Goal: Check status: Check status

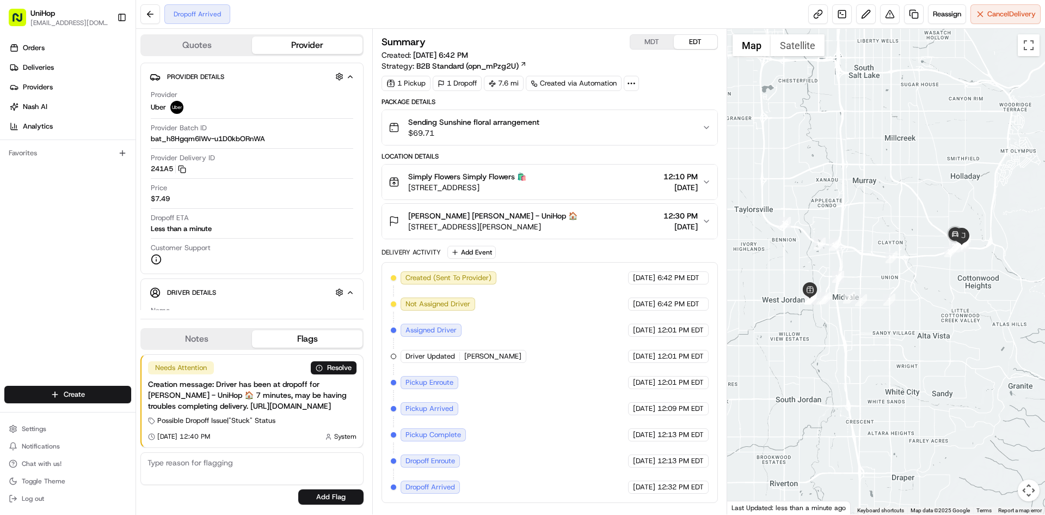
click at [564, 132] on div "Sending Sunshine floral arrangement $69.71" at bounding box center [545, 128] width 313 height 22
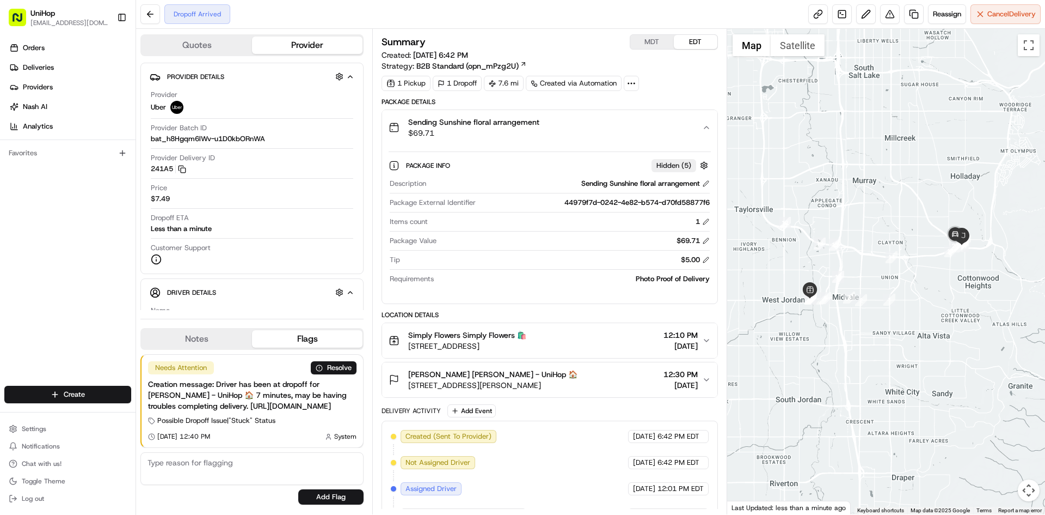
click at [564, 133] on div "Sending Sunshine floral arrangement $69.71" at bounding box center [545, 128] width 313 height 22
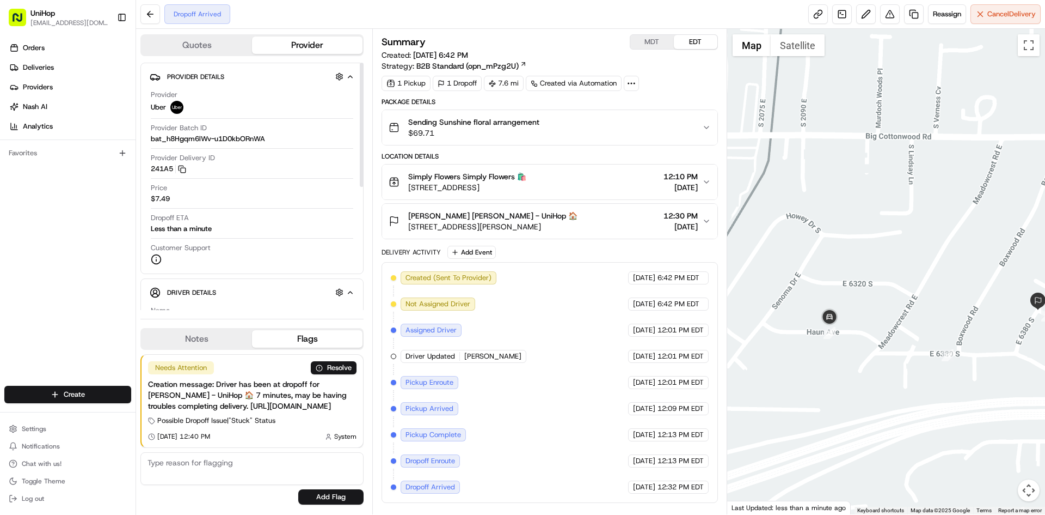
click at [197, 330] on button "Notes" at bounding box center [197, 338] width 111 height 17
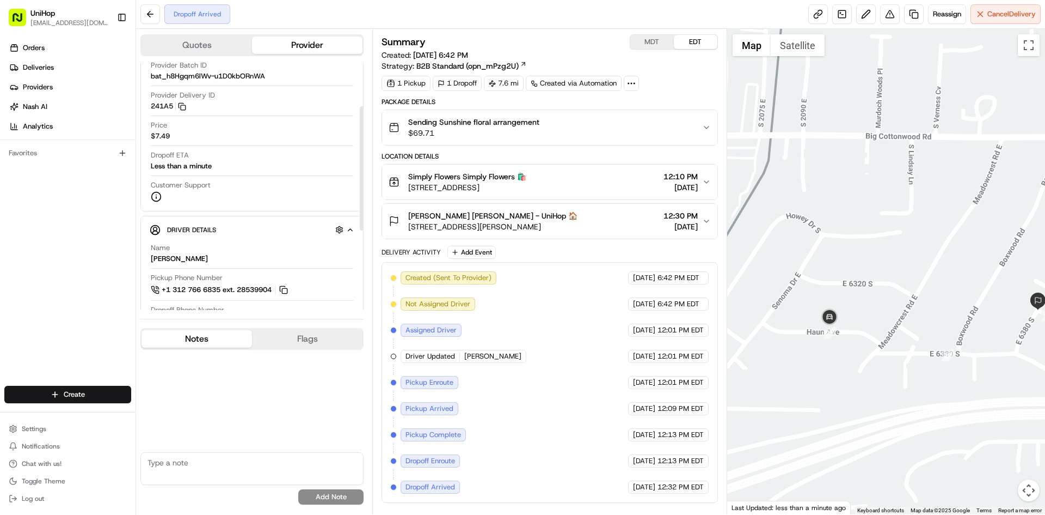
scroll to position [109, 0]
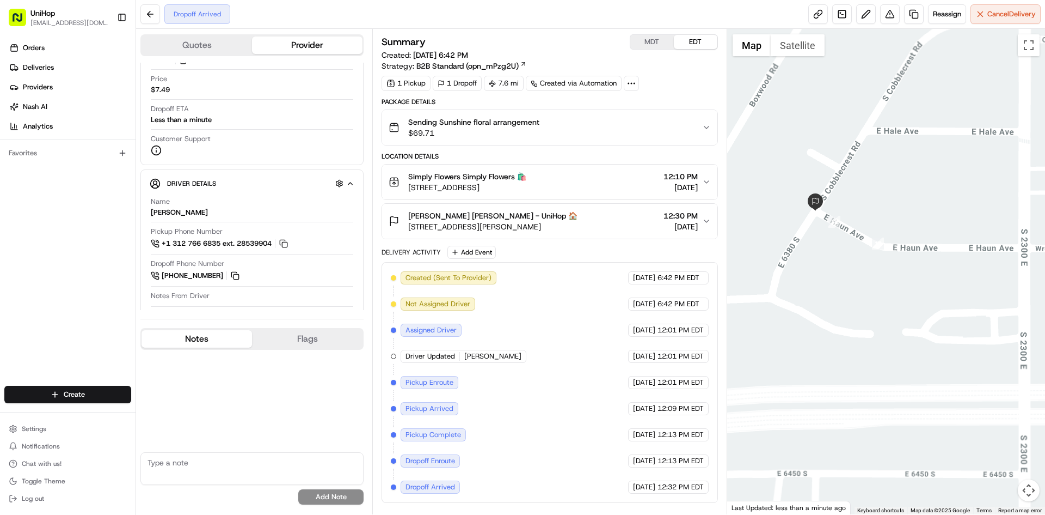
drag, startPoint x: 808, startPoint y: 244, endPoint x: 843, endPoint y: 234, distance: 36.9
click at [854, 242] on div at bounding box center [886, 271] width 319 height 485
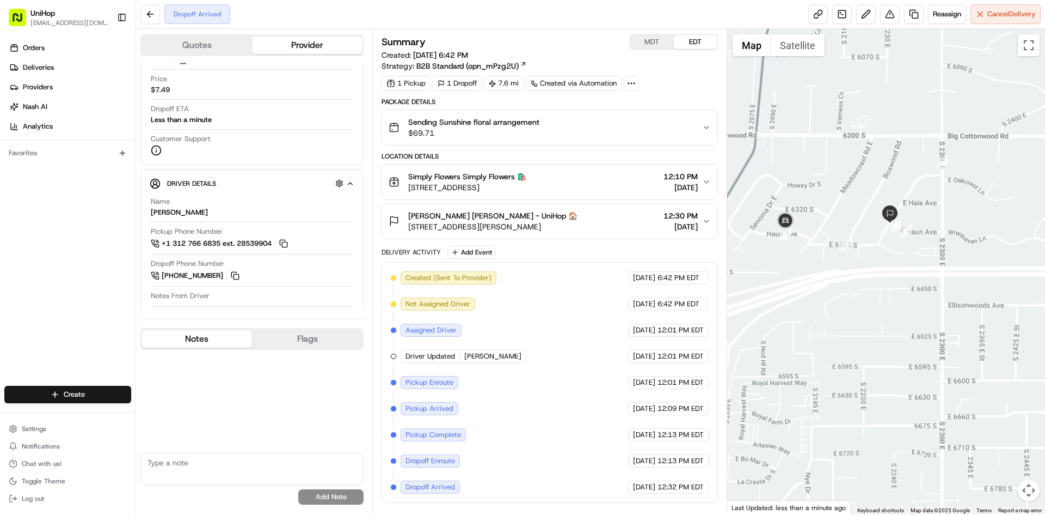
drag, startPoint x: 857, startPoint y: 219, endPoint x: 879, endPoint y: 213, distance: 22.6
click at [886, 216] on div at bounding box center [886, 271] width 319 height 485
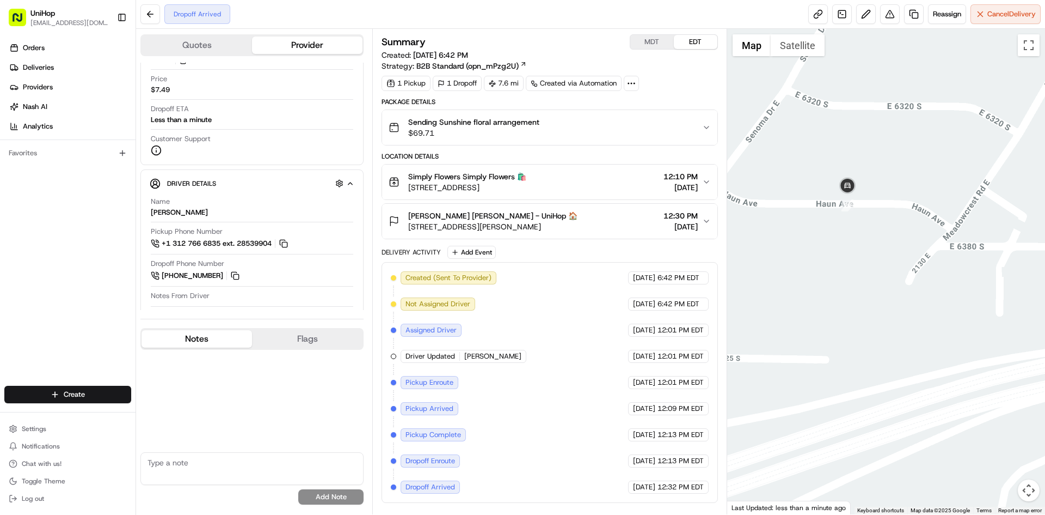
drag, startPoint x: 932, startPoint y: 210, endPoint x: 840, endPoint y: 202, distance: 92.4
click at [861, 210] on div at bounding box center [886, 271] width 319 height 485
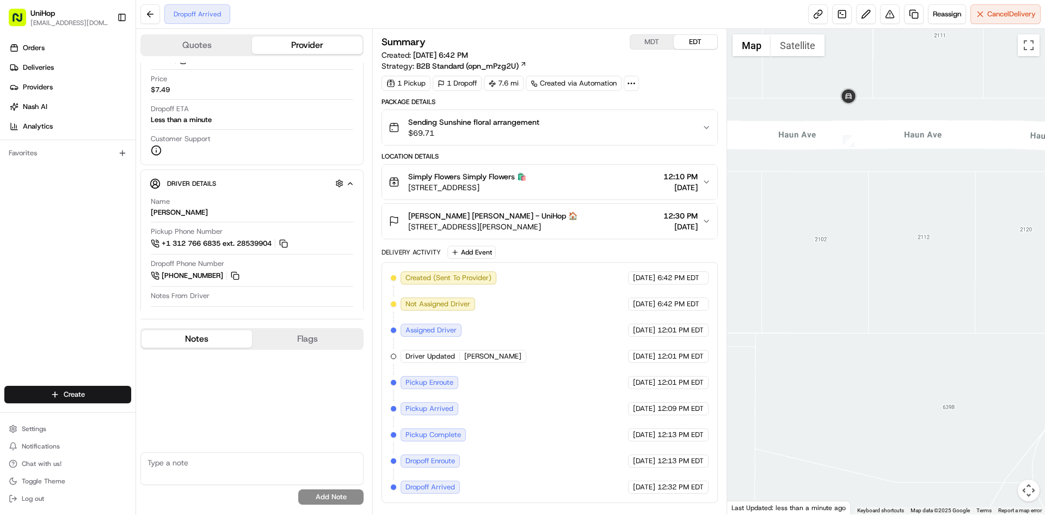
drag, startPoint x: 821, startPoint y: 273, endPoint x: 846, endPoint y: 256, distance: 30.4
click at [846, 261] on div at bounding box center [886, 271] width 319 height 485
click at [793, 56] on div at bounding box center [886, 271] width 319 height 485
click at [791, 52] on button "Satellite" at bounding box center [798, 45] width 54 height 22
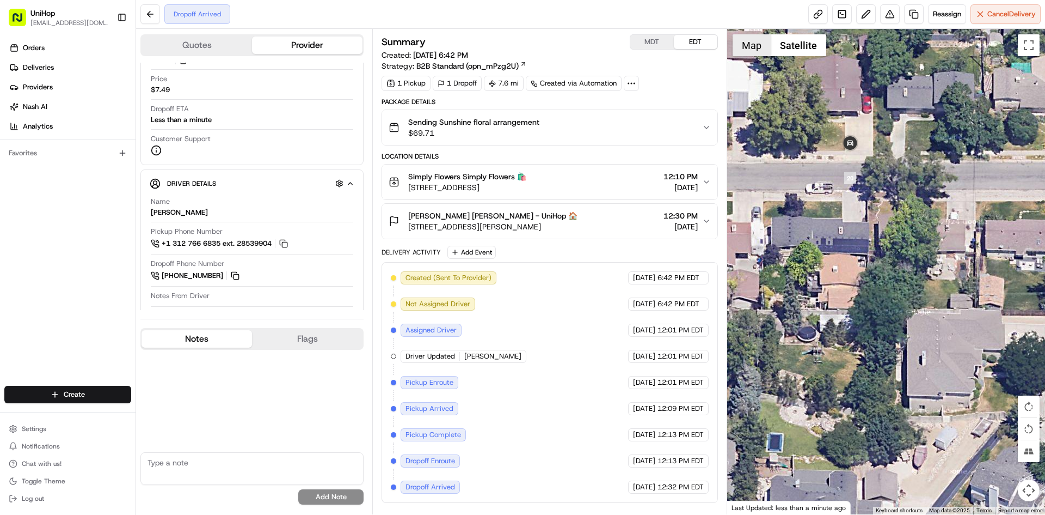
click at [760, 47] on button "Map" at bounding box center [752, 45] width 38 height 22
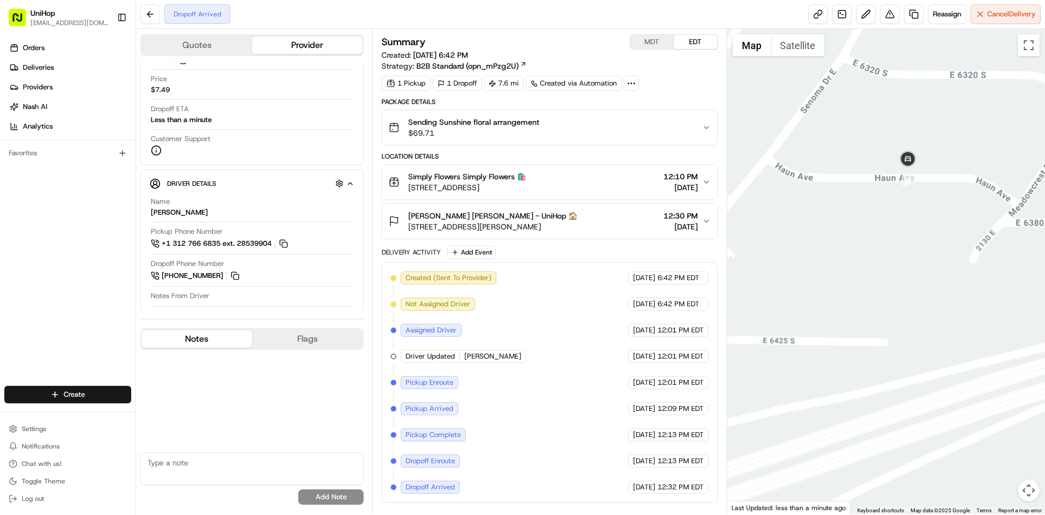
click at [928, 244] on div at bounding box center [886, 271] width 319 height 485
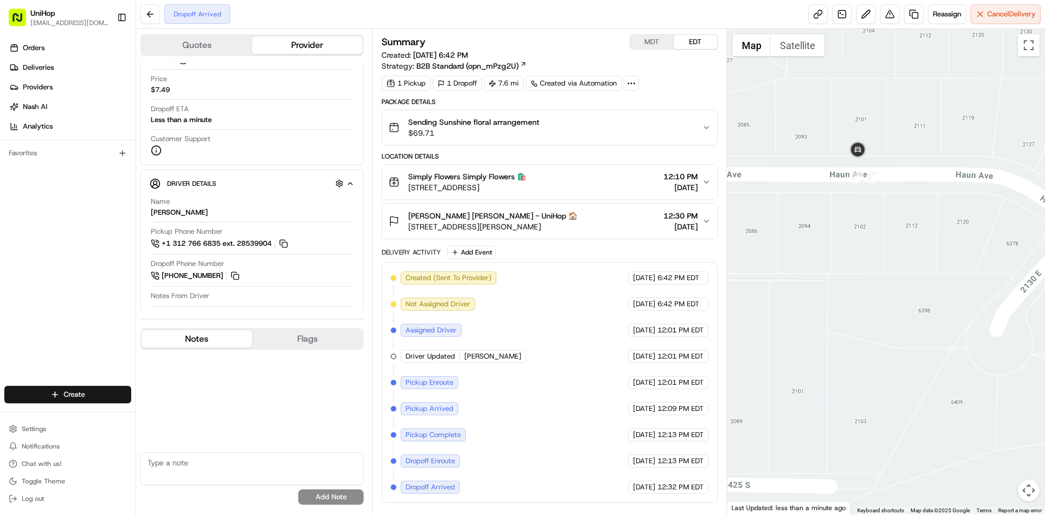
click at [616, 216] on div "Shanel Roberts Shanel Roberts - UniHop 🏠 2102 E Haun Ave, Holladay, UT 84121, U…" at bounding box center [545, 221] width 313 height 22
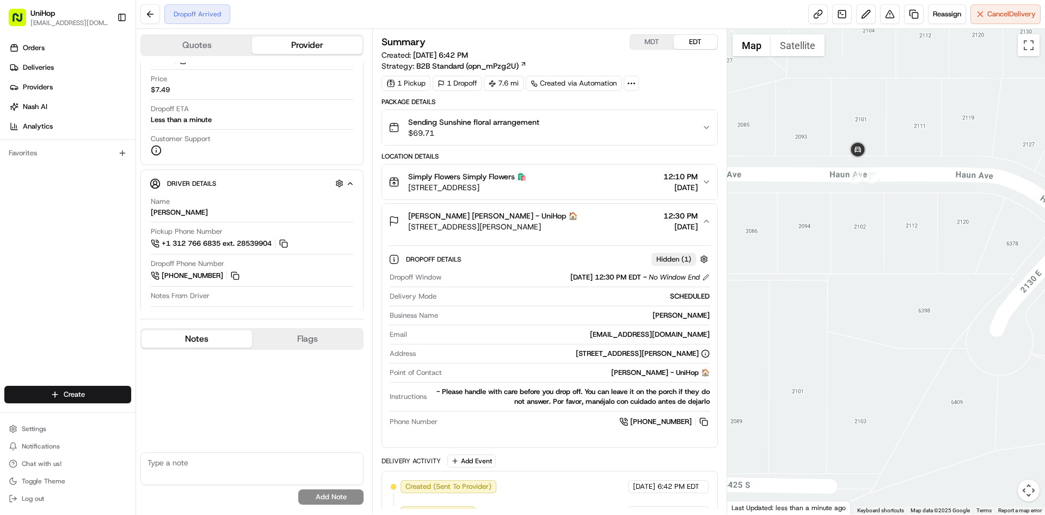
click at [615, 216] on div "Shanel Roberts Shanel Roberts - UniHop 🏠 2102 E Haun Ave, Holladay, UT 84121, U…" at bounding box center [545, 221] width 313 height 22
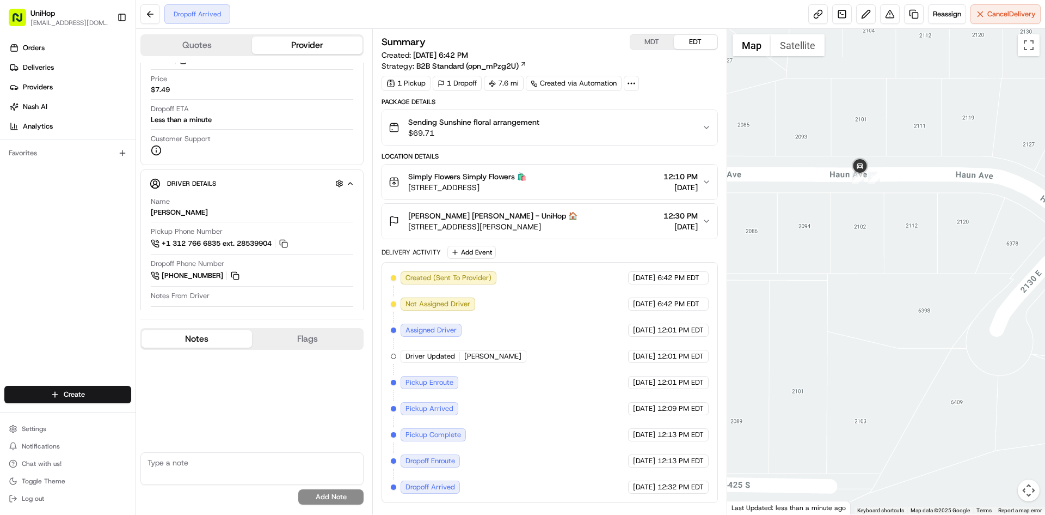
click at [585, 209] on button "Shanel Roberts Shanel Roberts - UniHop 🏠 2102 E Haun Ave, Holladay, UT 84121, U…" at bounding box center [549, 221] width 335 height 35
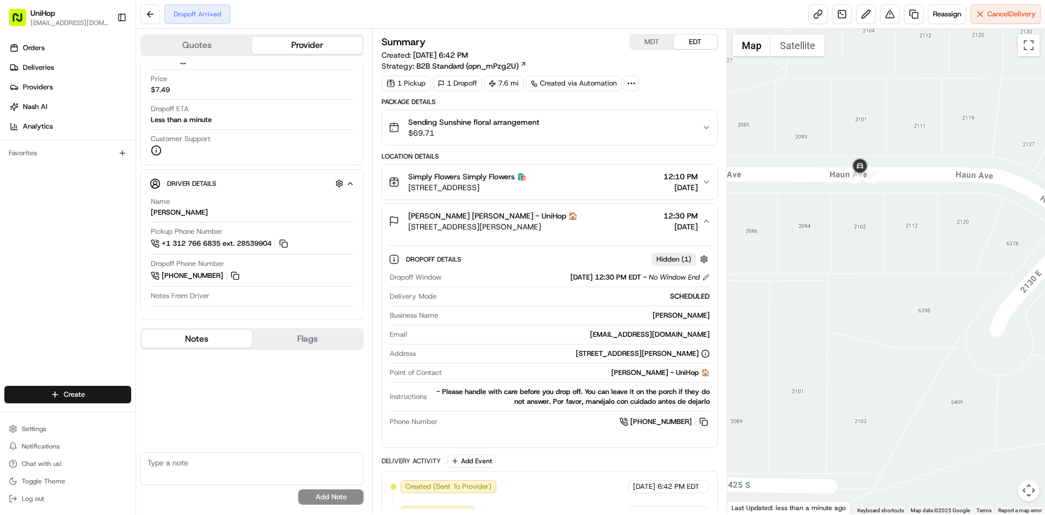
click at [592, 213] on div "Shanel Roberts Shanel Roberts - UniHop 🏠 2102 E Haun Ave, Holladay, UT 84121, U…" at bounding box center [545, 221] width 313 height 22
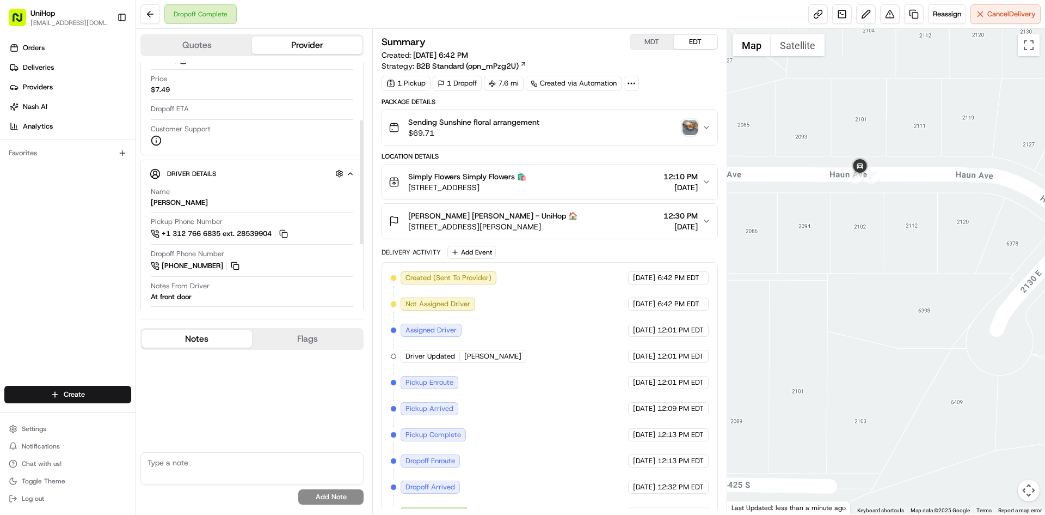
click at [684, 130] on img "button" at bounding box center [690, 127] width 15 height 15
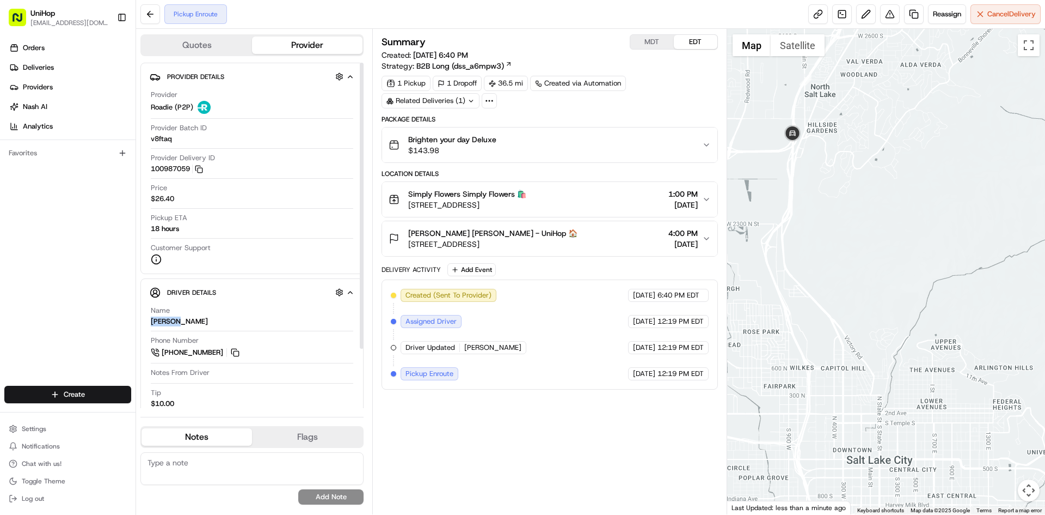
drag, startPoint x: 177, startPoint y: 322, endPoint x: 151, endPoint y: 320, distance: 26.2
click at [151, 320] on div "Miranda W." at bounding box center [179, 321] width 57 height 10
copy div "Miranda"
click at [174, 268] on div "Provider Roadie (P2P) Provider Batch ID v8ftaq Provider Delivery ID 100987059 C…" at bounding box center [252, 177] width 205 height 184
drag, startPoint x: 432, startPoint y: 206, endPoint x: 441, endPoint y: 206, distance: 8.7
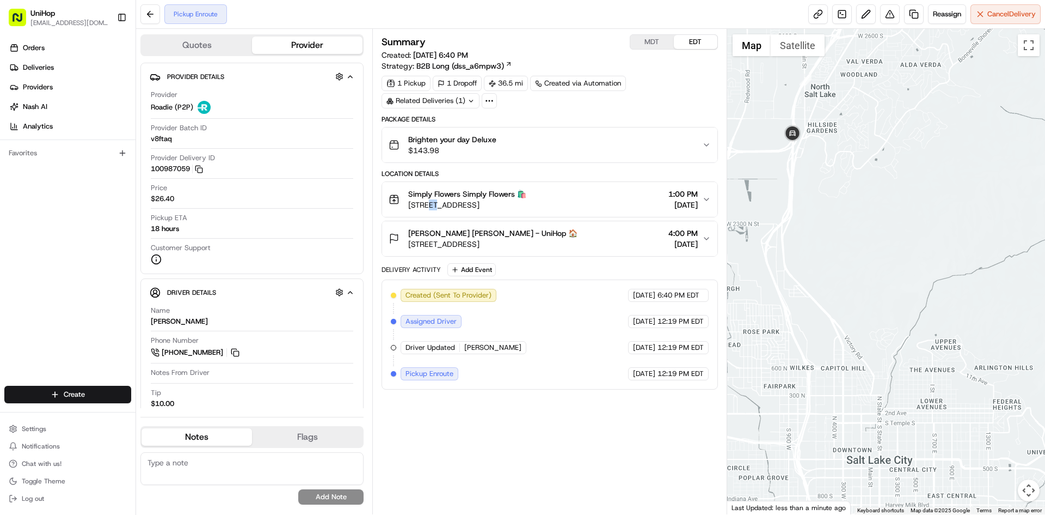
click at [441, 206] on span "1100 W 7800 S #9, West Jordan, UT 84088, USA" at bounding box center [467, 204] width 118 height 11
click at [444, 206] on span "1100 W 7800 S #9, West Jordan, UT 84088, USA" at bounding box center [467, 204] width 118 height 11
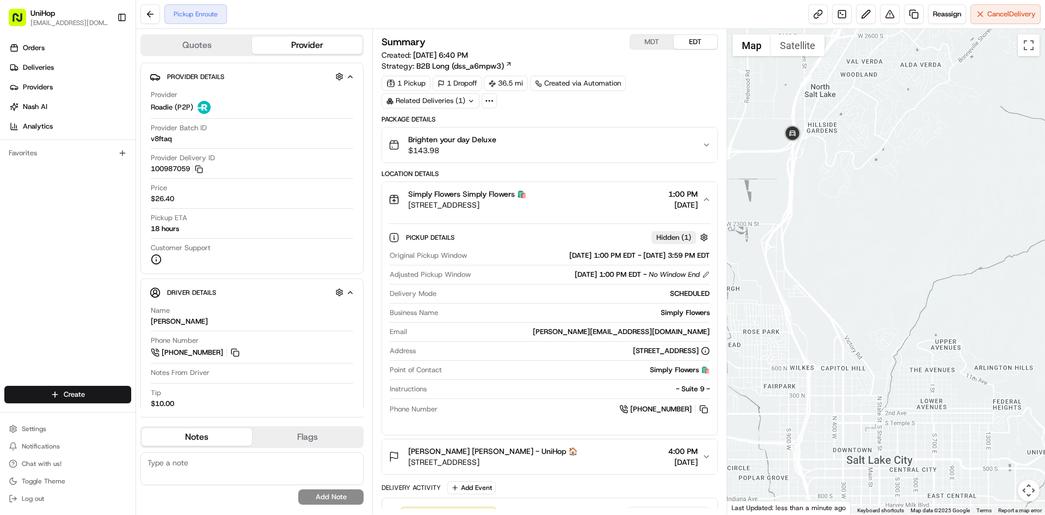
click at [441, 206] on span "1100 W 7800 S #9, West Jordan, UT 84088, USA" at bounding box center [467, 204] width 118 height 11
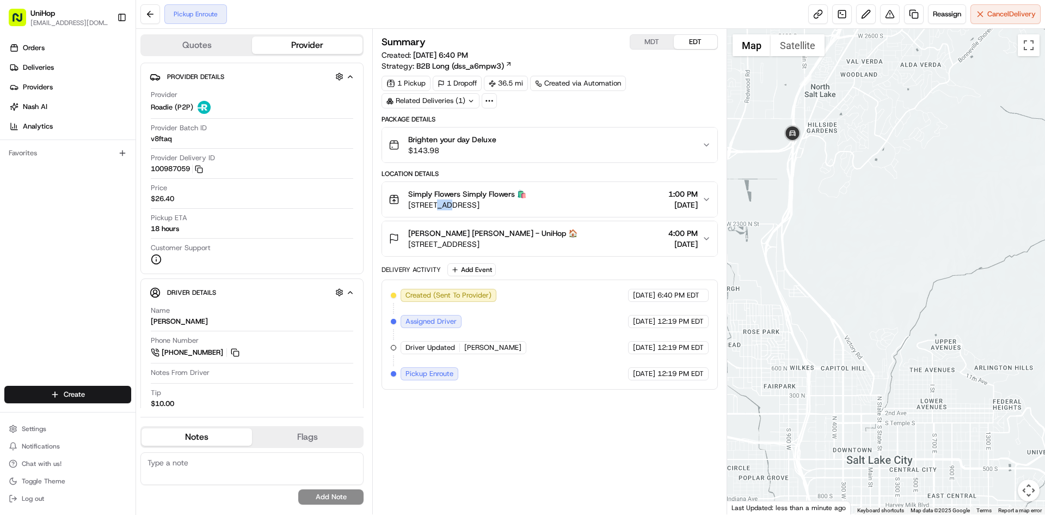
drag, startPoint x: 441, startPoint y: 206, endPoint x: 455, endPoint y: 206, distance: 14.2
click at [455, 206] on span "1100 W 7800 S #9, West Jordan, UT 84088, USA" at bounding box center [467, 204] width 118 height 11
drag, startPoint x: 432, startPoint y: 205, endPoint x: 438, endPoint y: 205, distance: 6.0
click at [438, 205] on span "1100 W 7800 S #9, West Jordan, UT 84088, USA" at bounding box center [467, 204] width 118 height 11
click at [447, 205] on span "1100 W 7800 S #9, West Jordan, UT 84088, USA" at bounding box center [467, 204] width 118 height 11
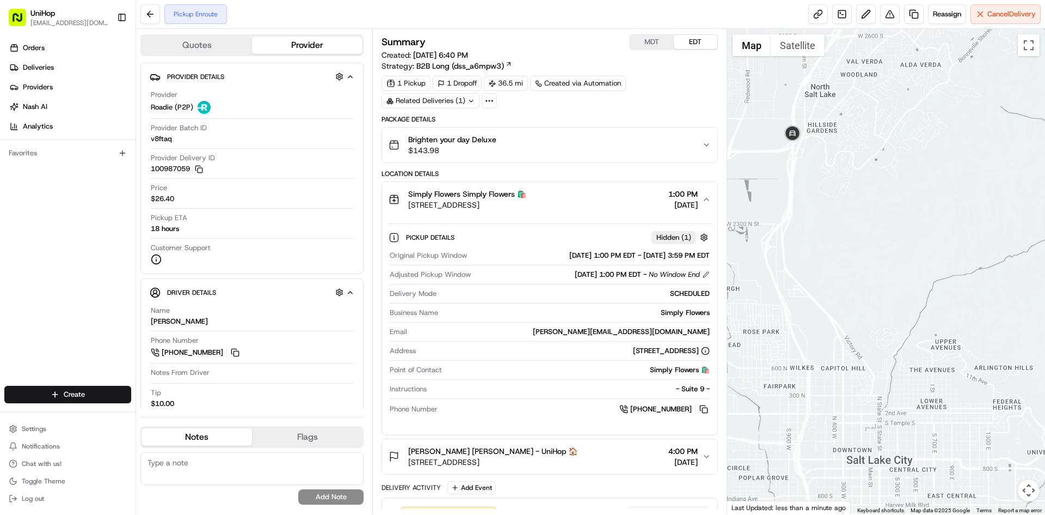
click at [447, 206] on span "1100 W 7800 S #9, West Jordan, UT 84088, USA" at bounding box center [467, 204] width 118 height 11
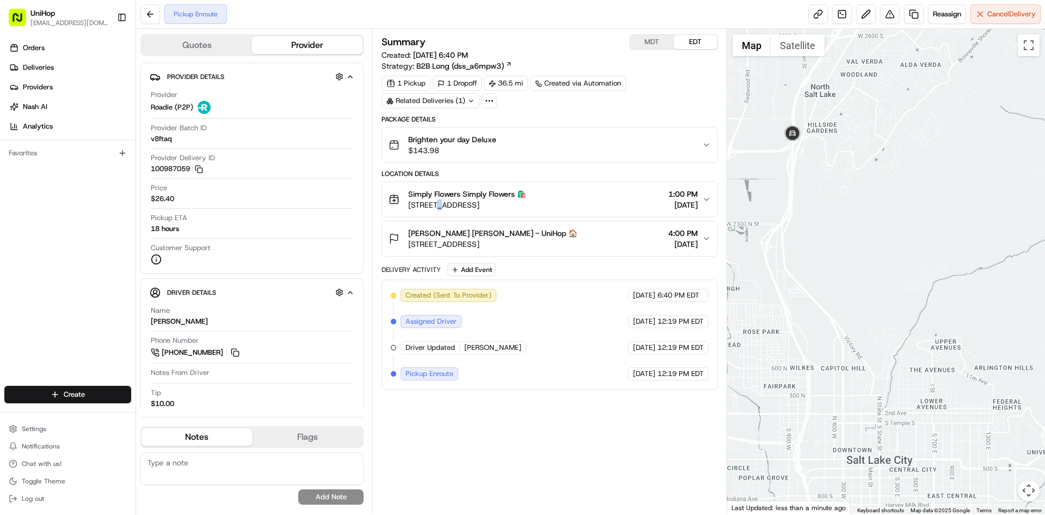
click at [444, 206] on span "1100 W 7800 S #9, West Jordan, UT 84088, USA" at bounding box center [467, 204] width 118 height 11
click at [448, 213] on button "Simply Flowers Simply Flowers 🛍️ 1100 W 7800 S #9, West Jordan, UT 84088, USA 1…" at bounding box center [549, 199] width 335 height 35
click at [469, 209] on span "1100 W 7800 S #9, West Jordan, UT 84088, USA" at bounding box center [467, 204] width 118 height 11
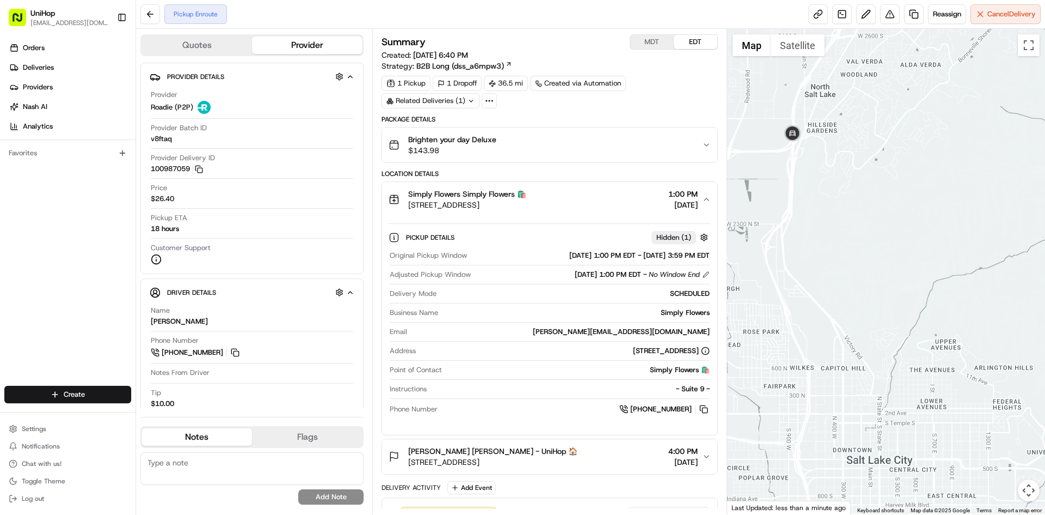
click at [469, 209] on span "1100 W 7800 S #9, West Jordan, UT 84088, USA" at bounding box center [467, 204] width 118 height 11
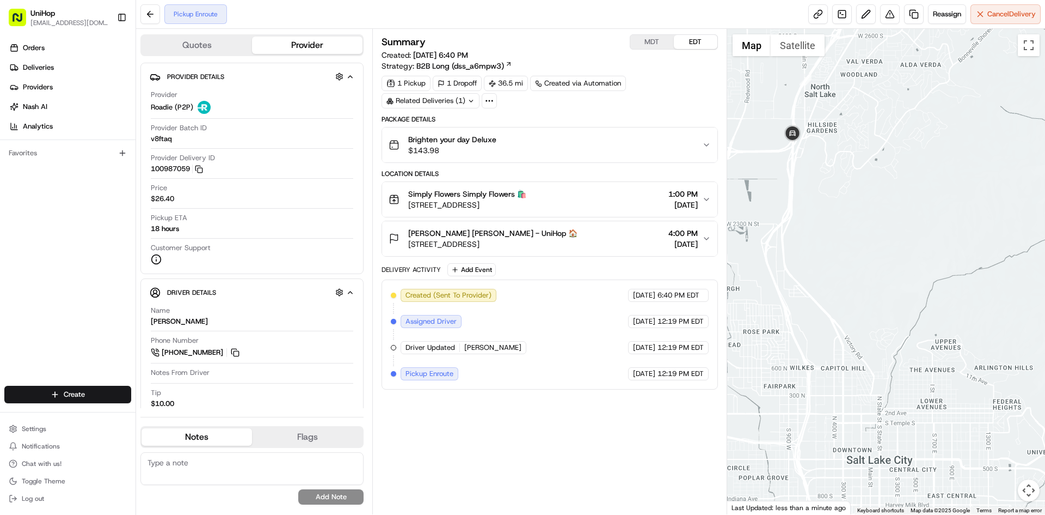
drag, startPoint x: 407, startPoint y: 207, endPoint x: 567, endPoint y: 208, distance: 160.1
click at [527, 208] on div "Simply Flowers Simply Flowers 🛍️ 1100 W 7800 S #9, West Jordan, UT 84088, USA" at bounding box center [458, 199] width 138 height 22
copy span "1100 W 7800 S #9, West Jordan, UT 84088"
drag, startPoint x: 85, startPoint y: 293, endPoint x: 129, endPoint y: 309, distance: 46.3
click at [88, 294] on div "Orders Deliveries Providers [PERSON_NAME] Analytics Favorites" at bounding box center [68, 213] width 136 height 357
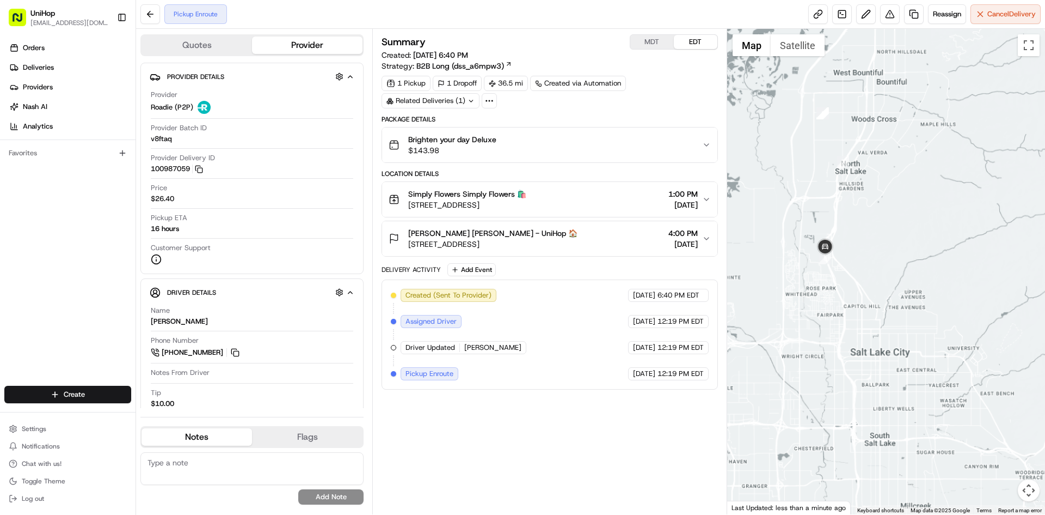
drag, startPoint x: 881, startPoint y: 247, endPoint x: 873, endPoint y: 216, distance: 31.3
click at [873, 216] on div at bounding box center [886, 271] width 319 height 485
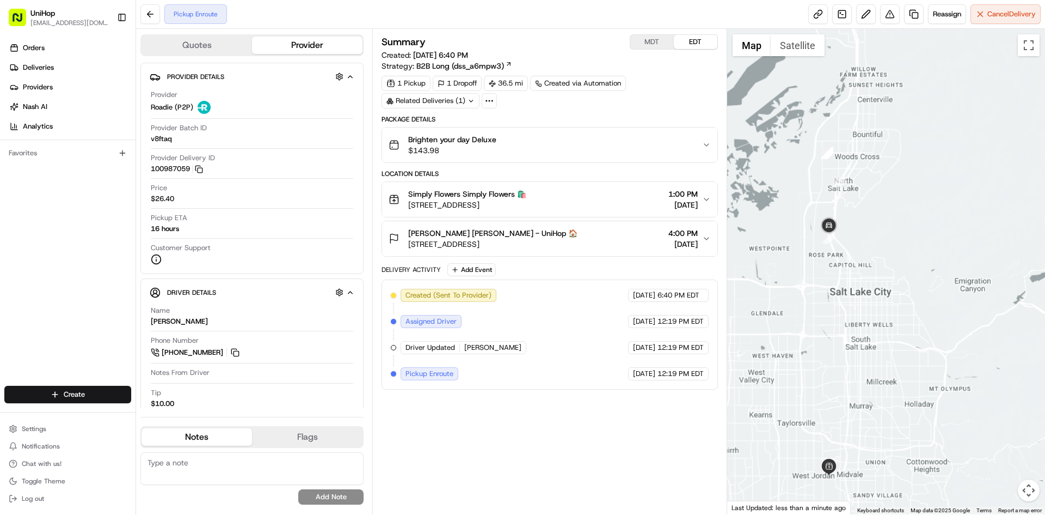
drag, startPoint x: 881, startPoint y: 296, endPoint x: 861, endPoint y: 237, distance: 61.3
click at [863, 248] on div at bounding box center [886, 271] width 319 height 485
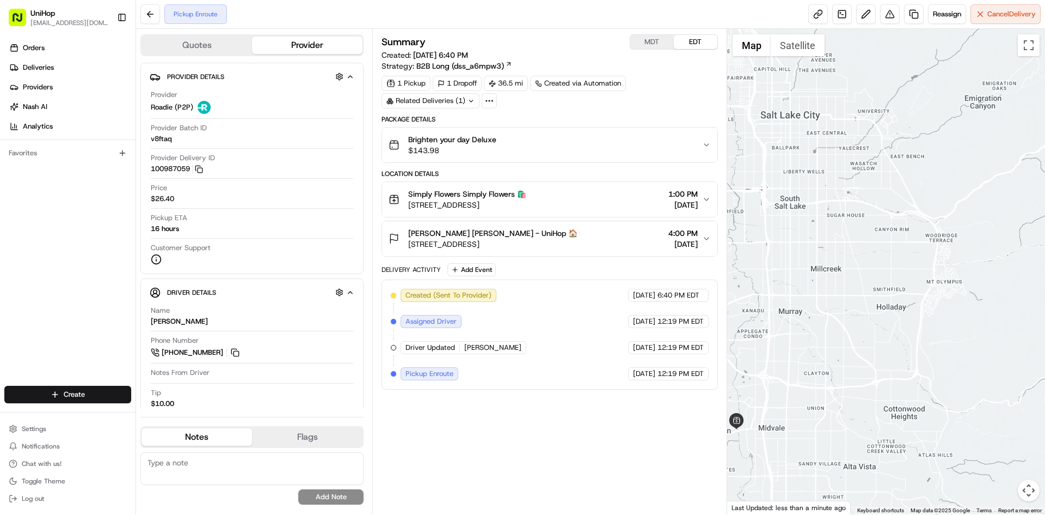
drag, startPoint x: 845, startPoint y: 248, endPoint x: 881, endPoint y: 249, distance: 36.0
click at [879, 250] on div at bounding box center [886, 271] width 319 height 485
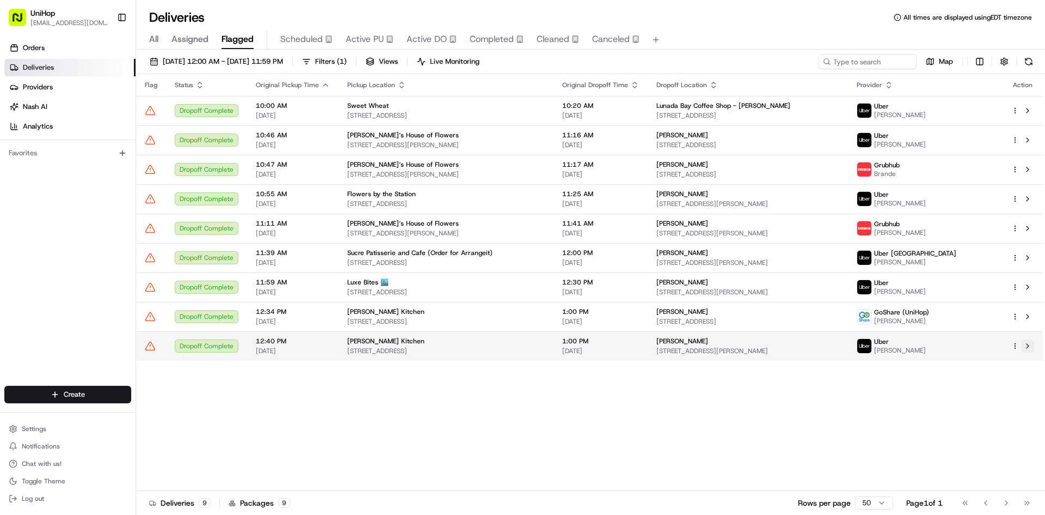
click at [1030, 348] on button at bounding box center [1028, 345] width 13 height 13
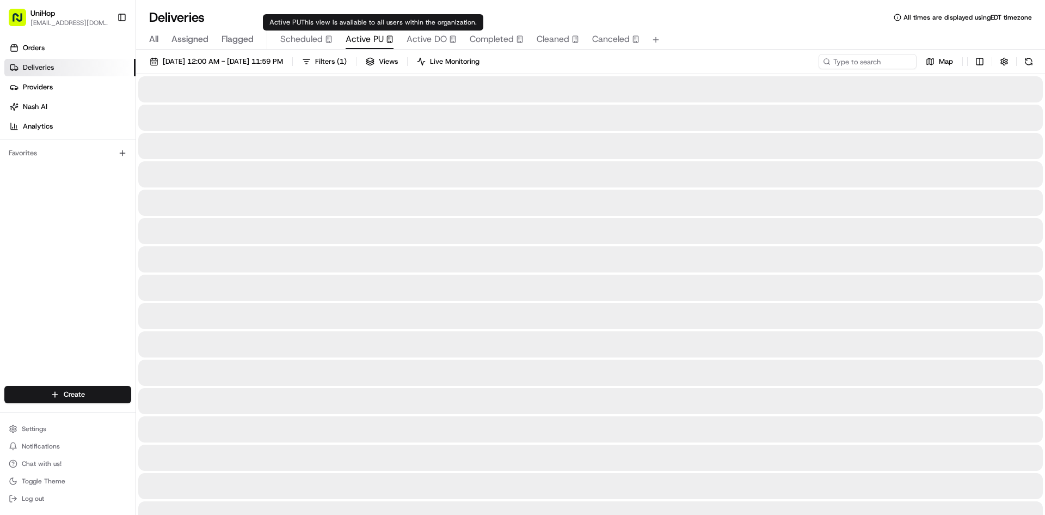
click at [372, 41] on span "Active PU" at bounding box center [365, 39] width 38 height 13
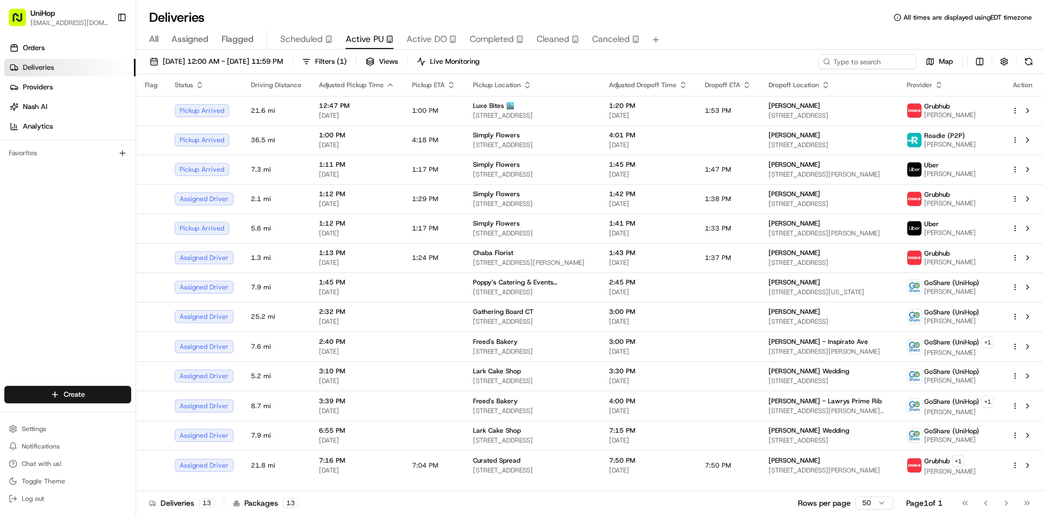
drag, startPoint x: 8, startPoint y: 301, endPoint x: 10, endPoint y: 291, distance: 10.0
click at [8, 301] on div "Orders Deliveries Providers Nash AI Analytics Favorites" at bounding box center [68, 213] width 136 height 357
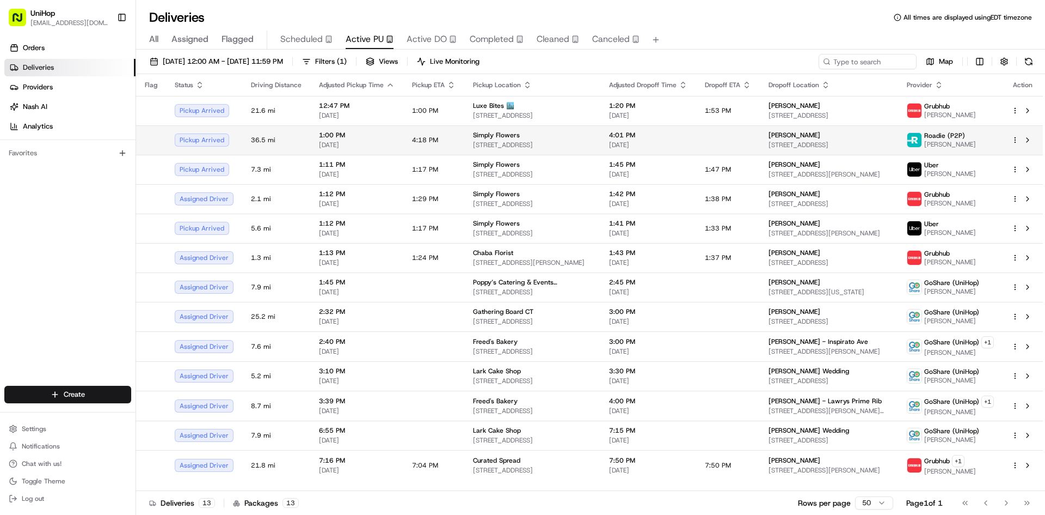
click at [489, 140] on span "1100 W 7800 S #9, West Jordan, UT 84088, USA" at bounding box center [532, 144] width 119 height 9
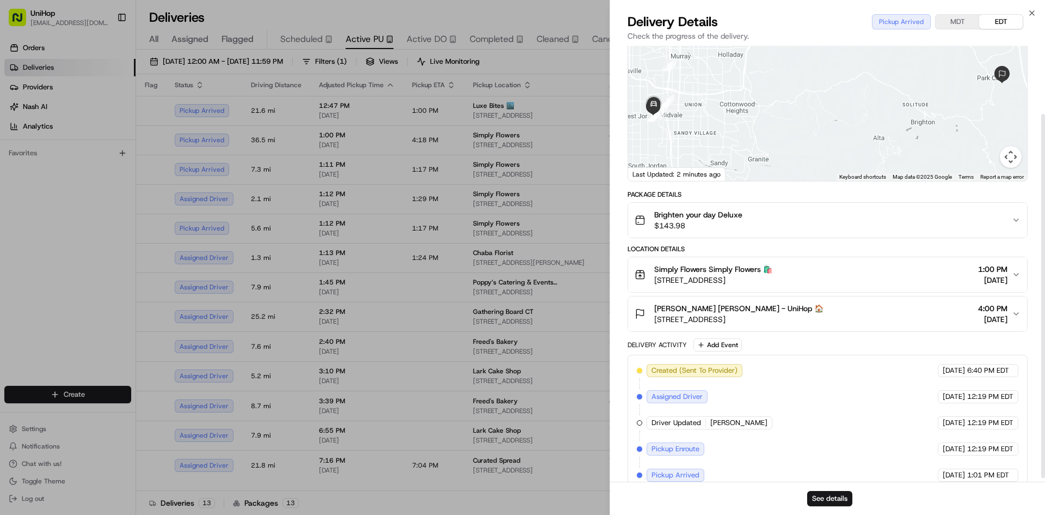
scroll to position [86, 0]
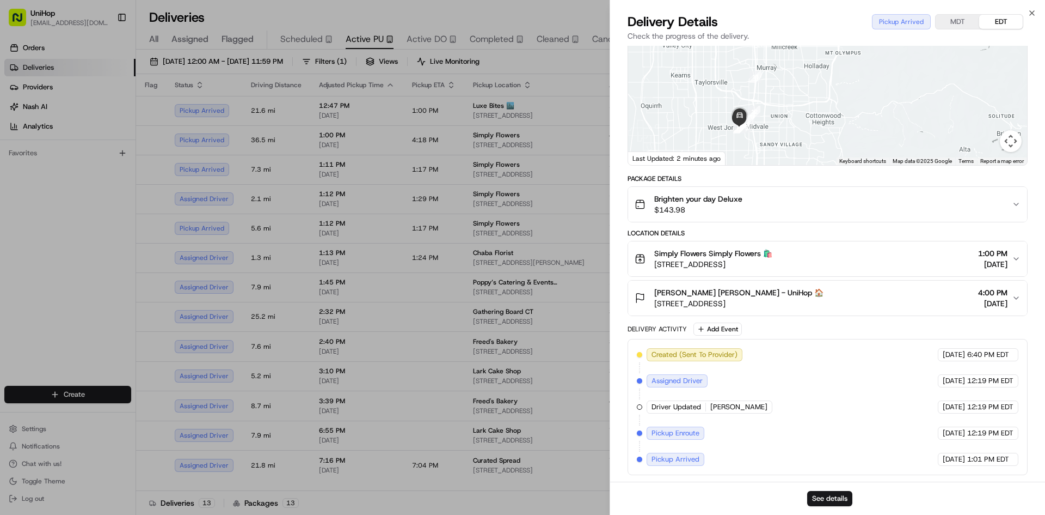
drag, startPoint x: 741, startPoint y: 106, endPoint x: 809, endPoint y: 130, distance: 72.0
click at [809, 130] on div at bounding box center [827, 84] width 399 height 162
click at [799, 197] on div "Brighten your day Deluxe $143.98" at bounding box center [823, 204] width 377 height 22
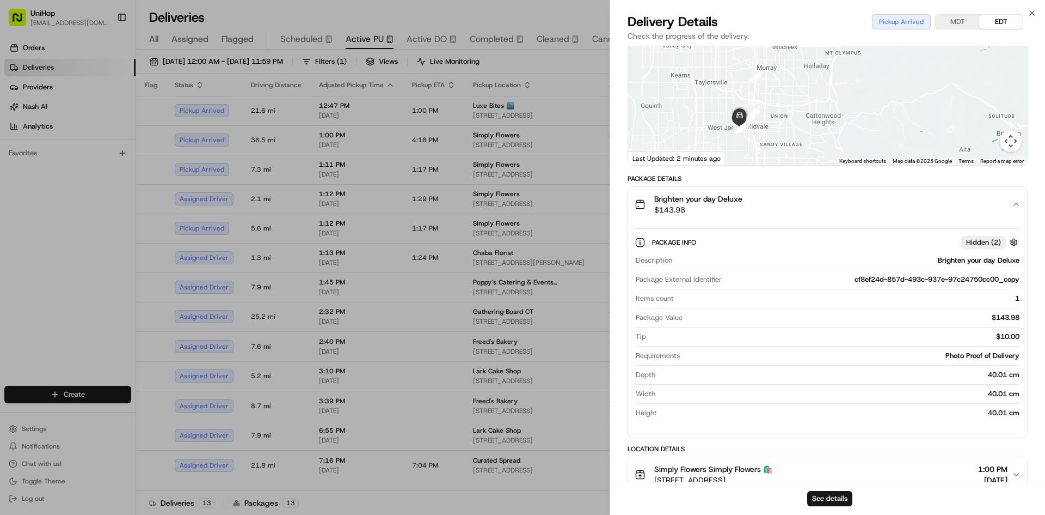
click at [799, 197] on div "Brighten your day Deluxe $143.98" at bounding box center [823, 204] width 377 height 22
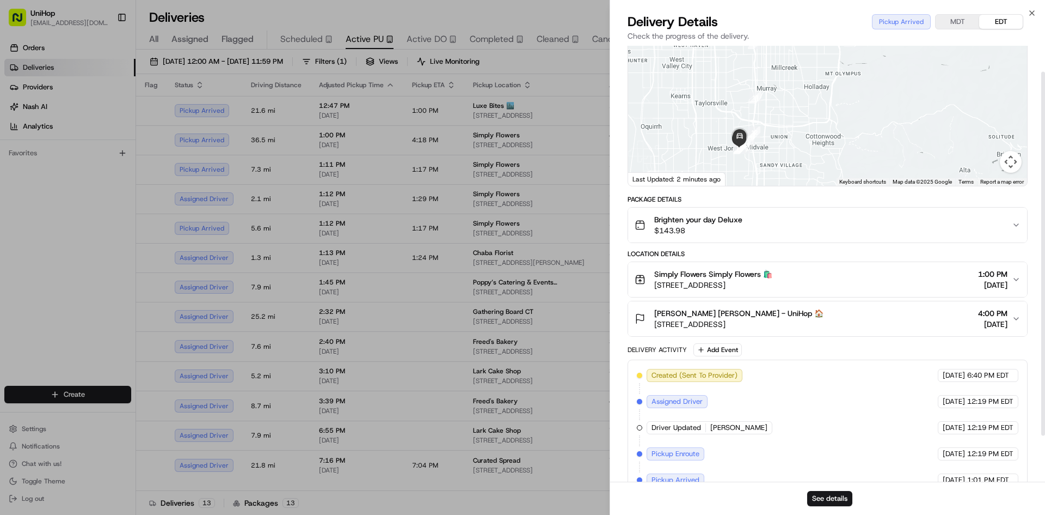
scroll to position [0, 0]
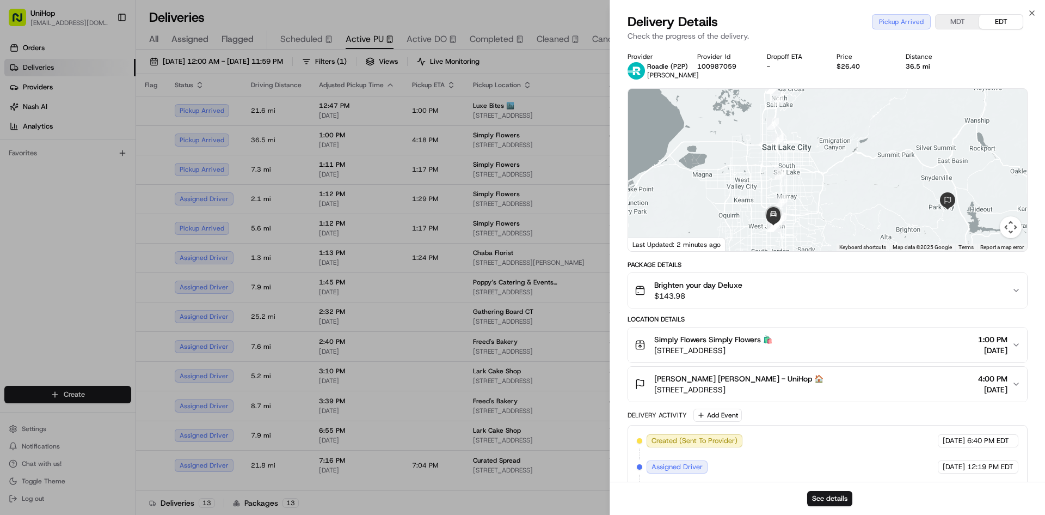
click at [773, 340] on div "Simply Flowers Simply Flowers 🛍️" at bounding box center [714, 339] width 118 height 11
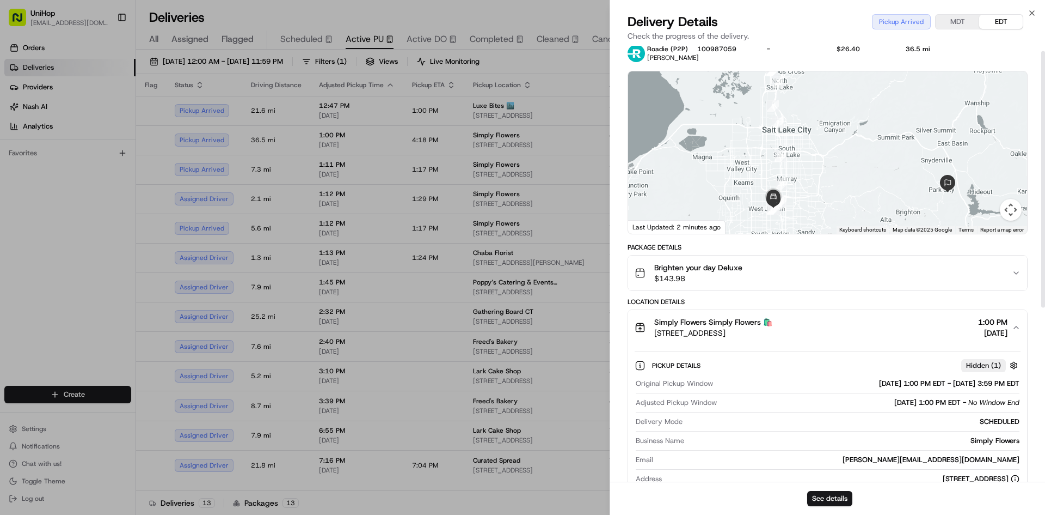
scroll to position [109, 0]
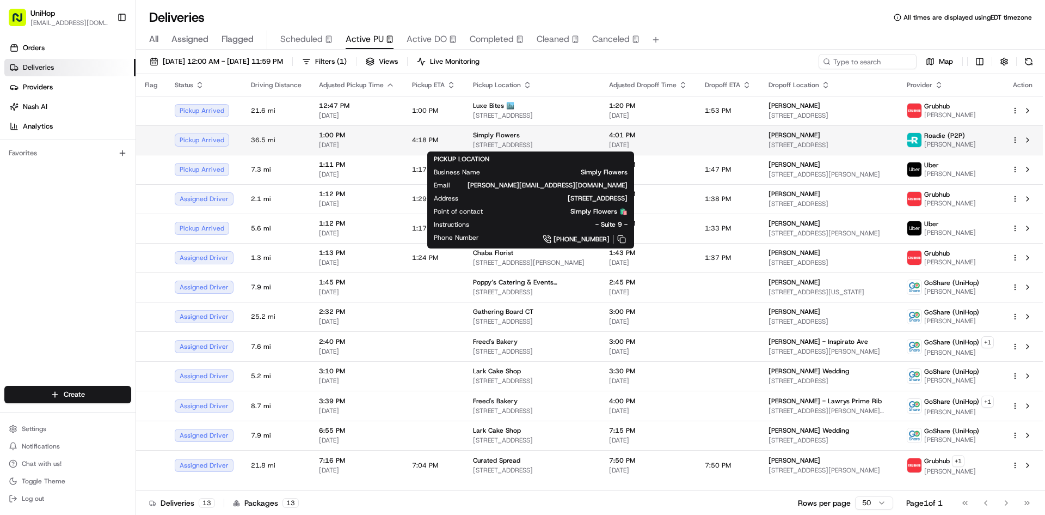
click at [543, 140] on div "Simply Flowers 1100 W 7800 S #9, West Jordan, UT 84088, USA" at bounding box center [532, 140] width 119 height 19
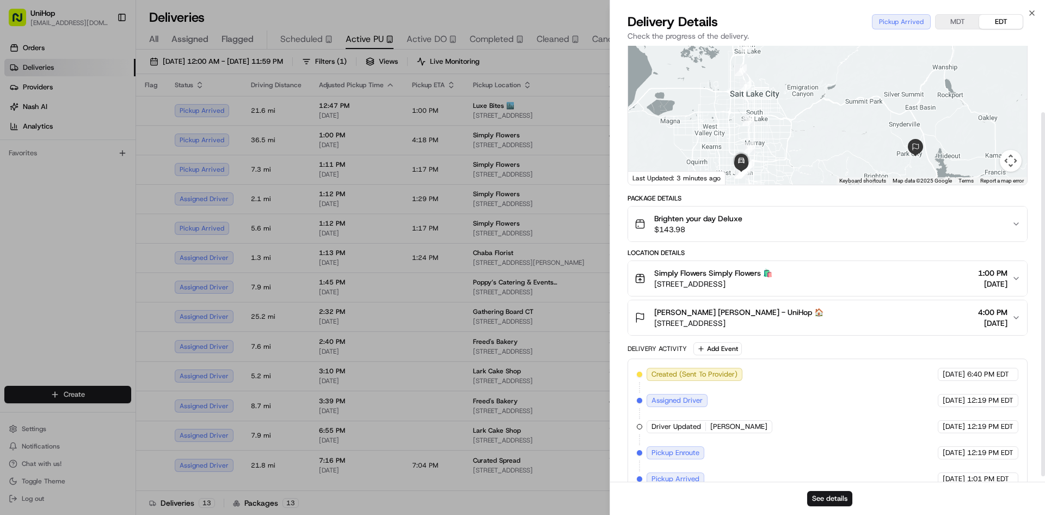
scroll to position [86, 0]
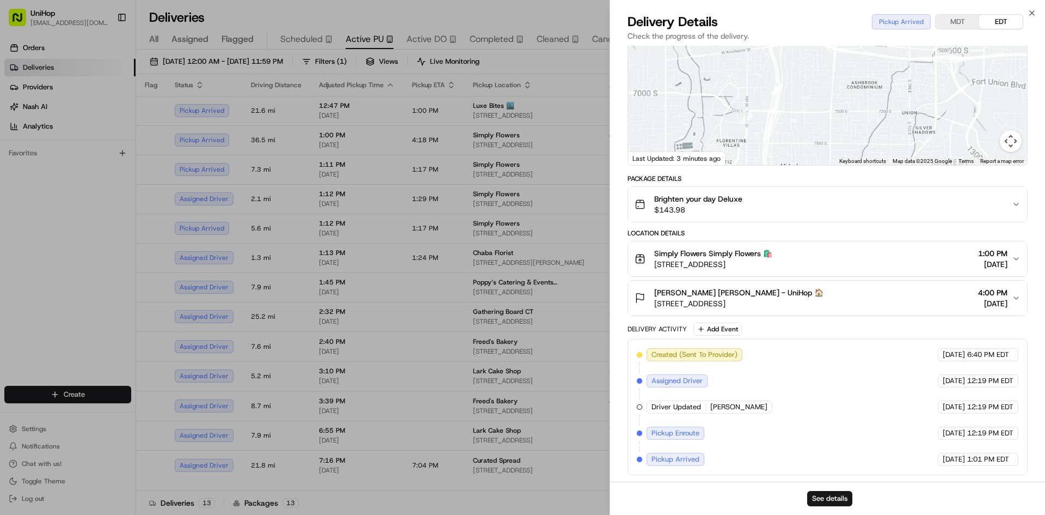
drag, startPoint x: 735, startPoint y: 136, endPoint x: 730, endPoint y: 105, distance: 31.5
click at [744, 105] on div at bounding box center [827, 84] width 399 height 162
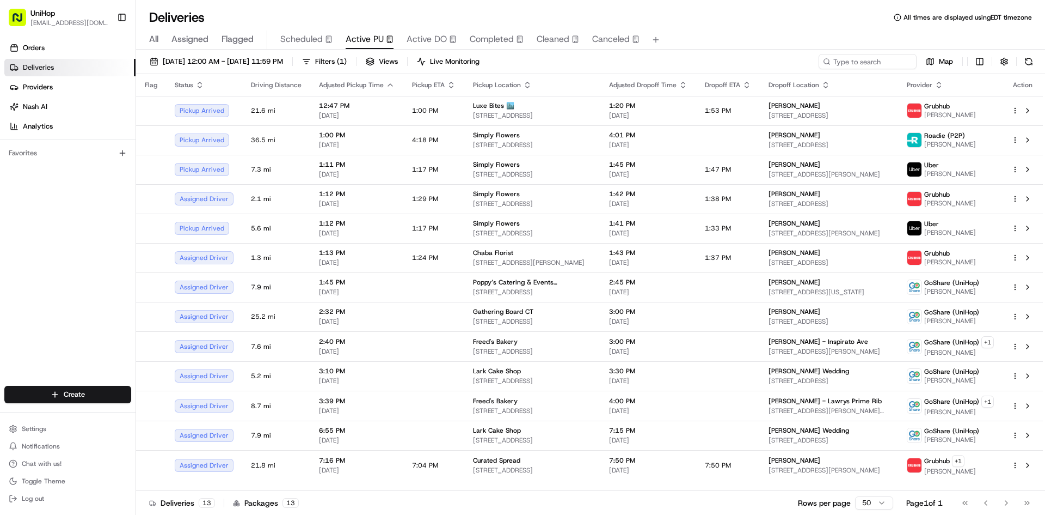
drag, startPoint x: 48, startPoint y: 265, endPoint x: 239, endPoint y: 76, distance: 268.8
click at [52, 264] on div "Orders Deliveries Providers Nash AI Analytics Favorites" at bounding box center [68, 213] width 136 height 357
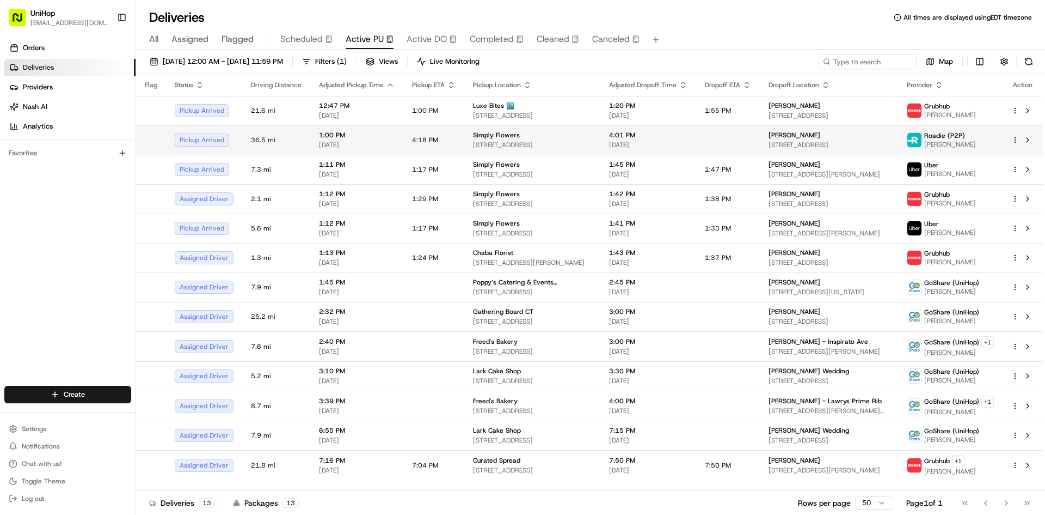
click at [570, 131] on div "Simply Flowers" at bounding box center [532, 135] width 119 height 9
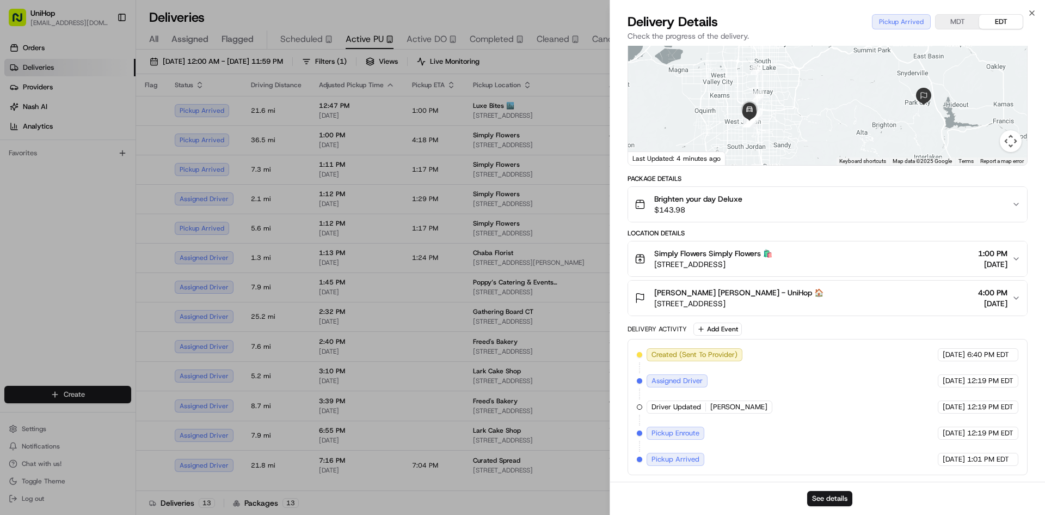
drag, startPoint x: 838, startPoint y: 107, endPoint x: 835, endPoint y: 78, distance: 29.0
click at [841, 78] on div at bounding box center [827, 84] width 399 height 162
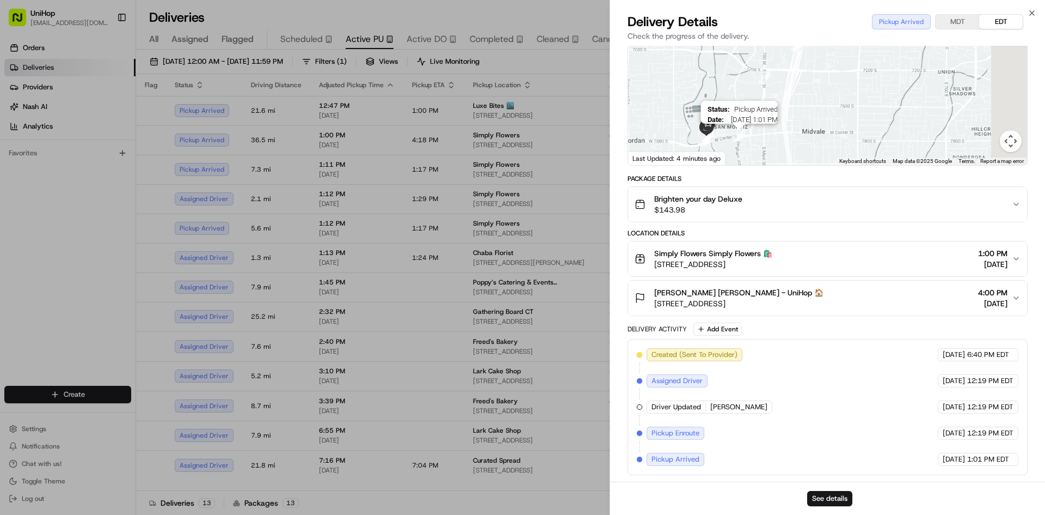
drag, startPoint x: 738, startPoint y: 136, endPoint x: 762, endPoint y: 121, distance: 28.1
click at [762, 121] on div "Status : Pickup Arrived Date : Aug 16 2025 1:01 PM" at bounding box center [827, 84] width 399 height 162
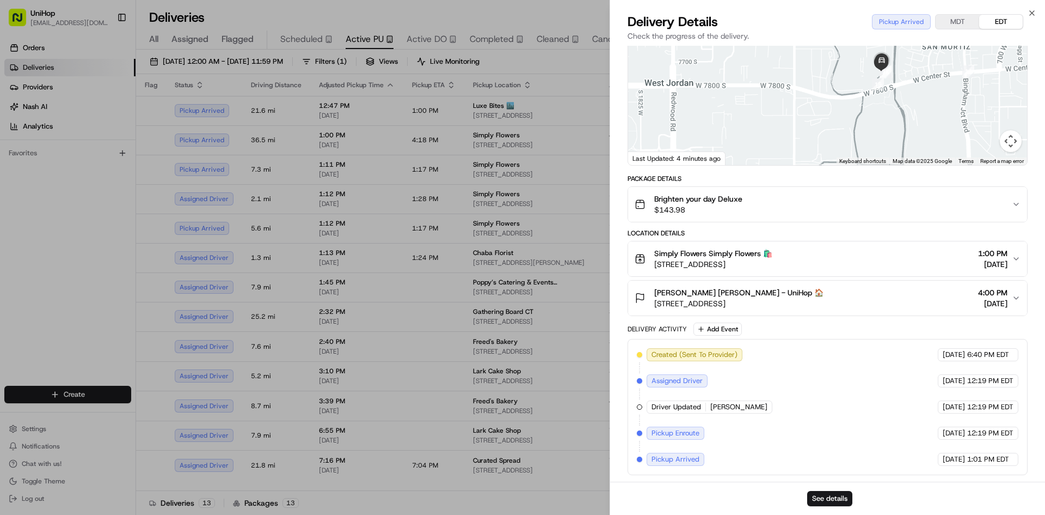
drag, startPoint x: 844, startPoint y: 96, endPoint x: 814, endPoint y: 132, distance: 46.8
click at [814, 132] on div at bounding box center [827, 84] width 399 height 162
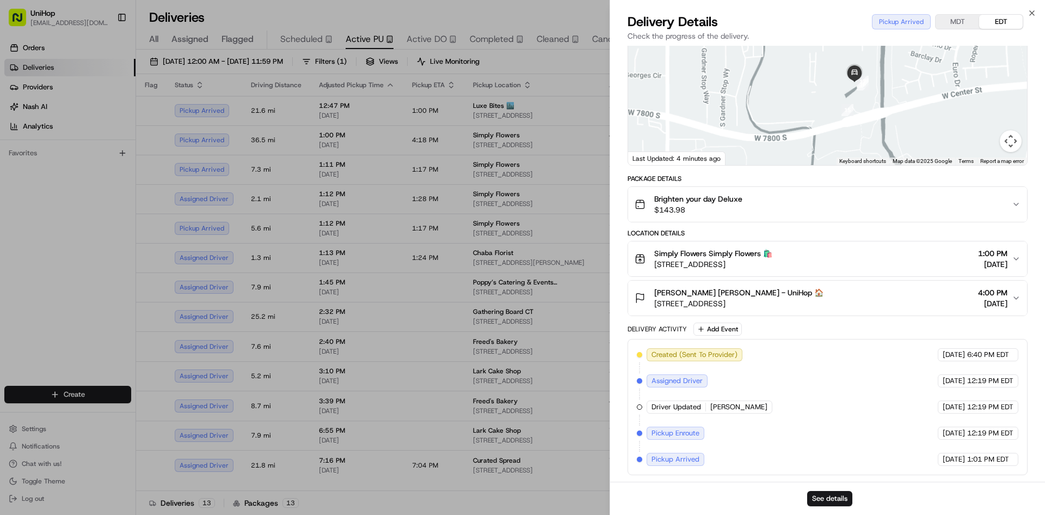
drag, startPoint x: 958, startPoint y: 93, endPoint x: 848, endPoint y: 119, distance: 113.1
click at [867, 114] on div at bounding box center [827, 84] width 399 height 162
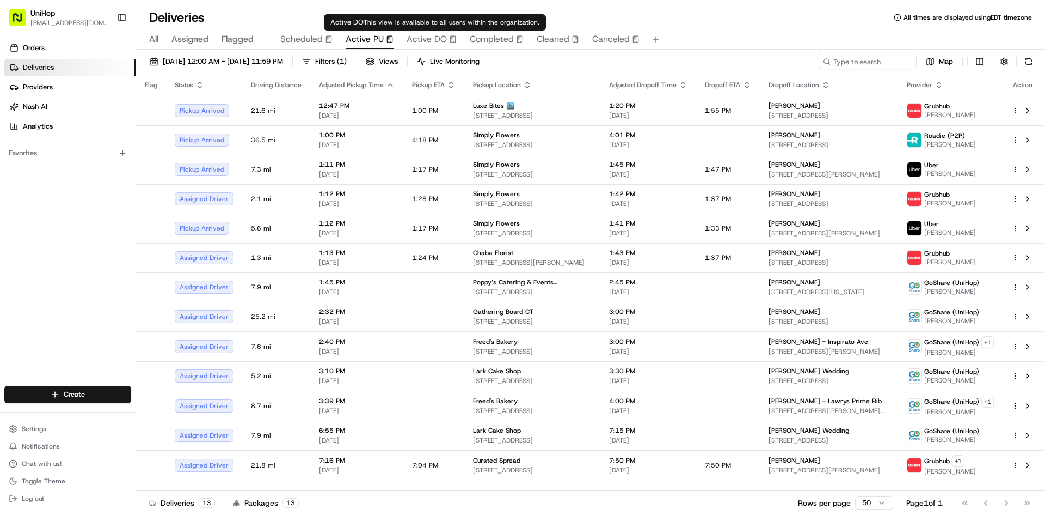
click at [418, 39] on span "Active DO" at bounding box center [427, 39] width 40 height 13
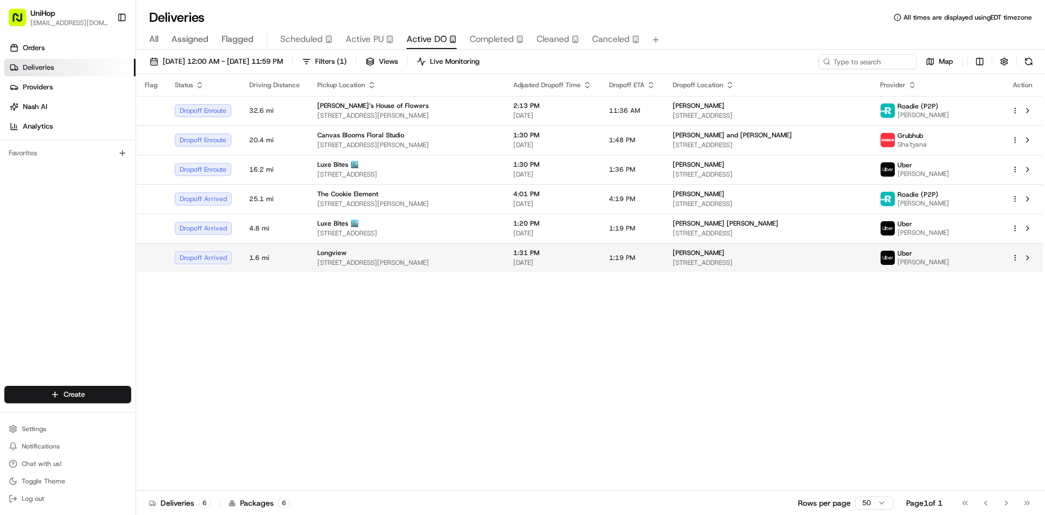
click at [345, 258] on span "3080 N Eastman Rd, Longview, TX 75605, USA" at bounding box center [406, 262] width 179 height 9
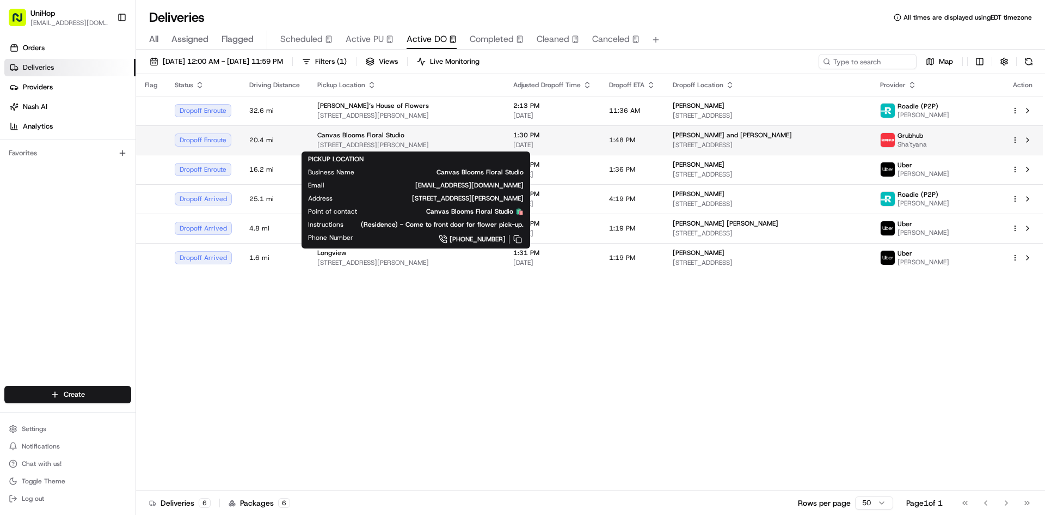
click at [407, 139] on div "Canvas Blooms Floral Studio 7730 Marsh Blue Ct, Westerville, OH 43082, USA" at bounding box center [406, 140] width 179 height 19
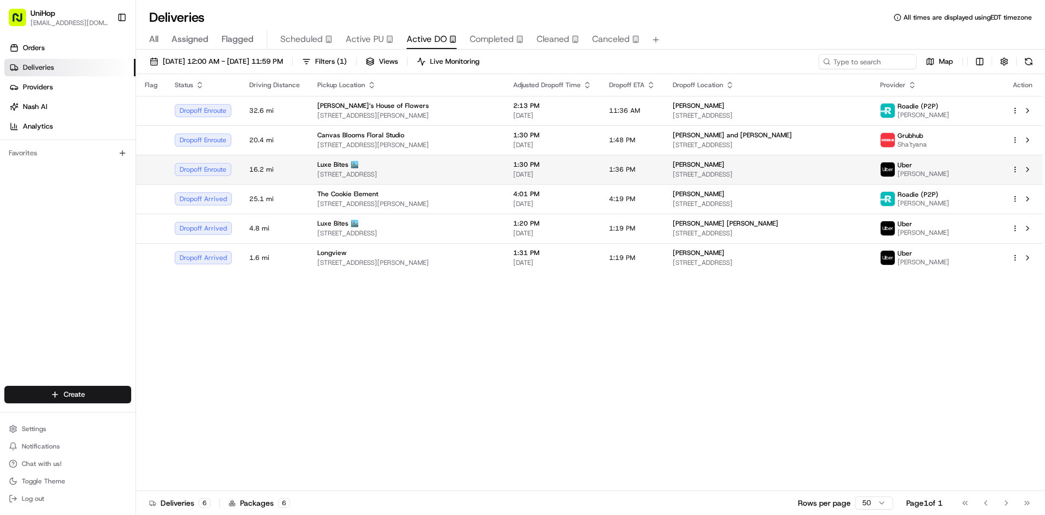
click at [467, 180] on td "Luxe Bites 🏙️ 3317 N Mission Rd k1, Los Angeles, CA 90031, USA" at bounding box center [407, 169] width 196 height 29
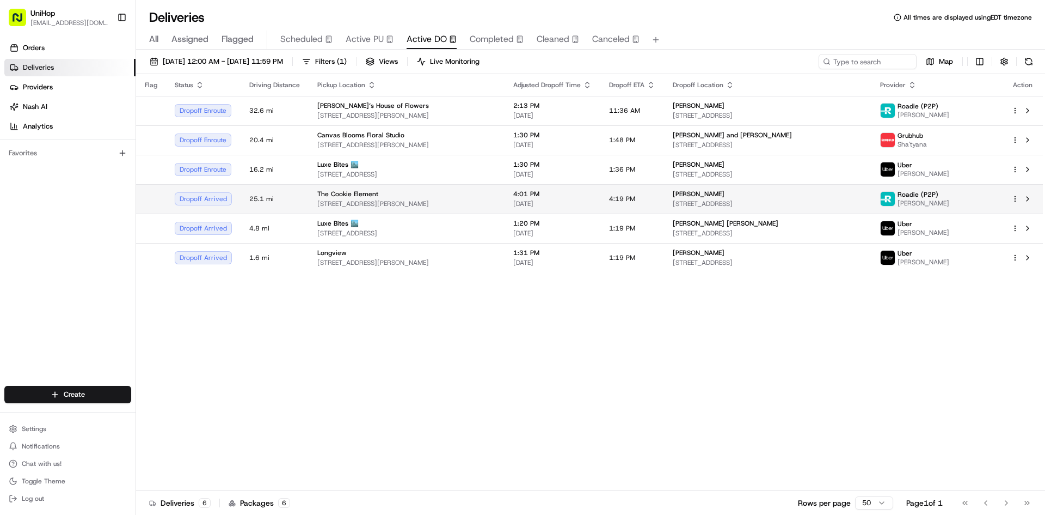
click at [496, 197] on div "The Cookie Element" at bounding box center [406, 193] width 179 height 9
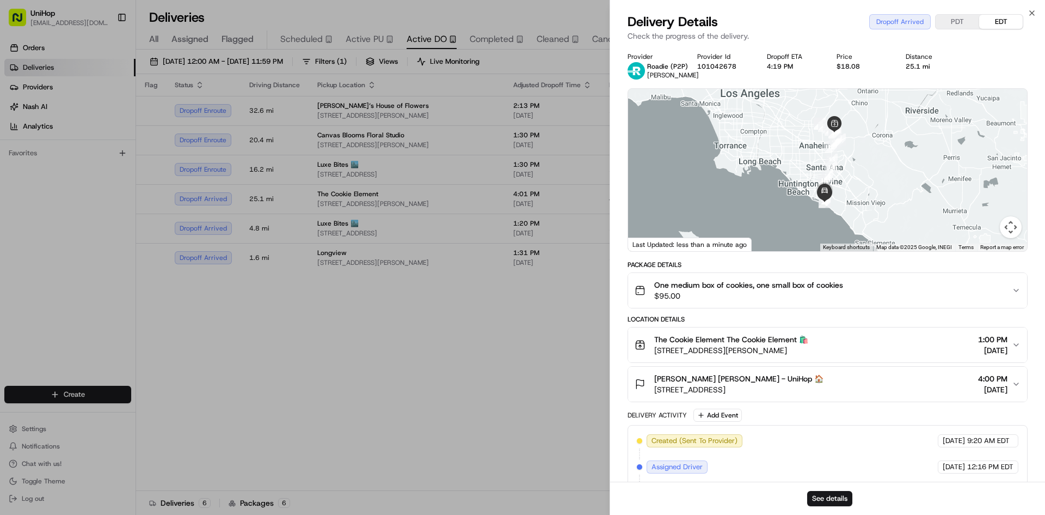
drag, startPoint x: 849, startPoint y: 207, endPoint x: 839, endPoint y: 192, distance: 18.7
click at [850, 198] on div at bounding box center [827, 170] width 399 height 162
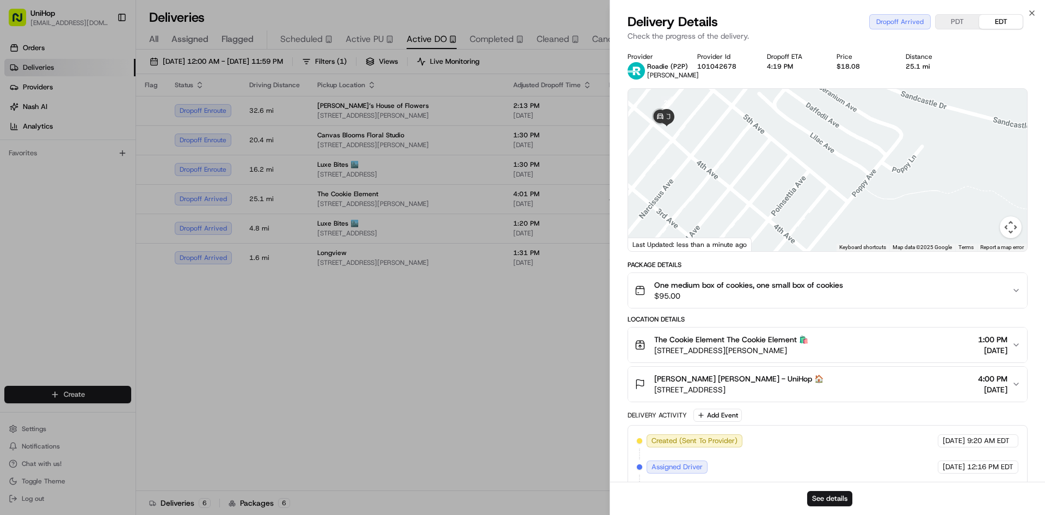
drag, startPoint x: 687, startPoint y: 154, endPoint x: 739, endPoint y: 167, distance: 54.5
click at [744, 182] on div at bounding box center [827, 170] width 399 height 162
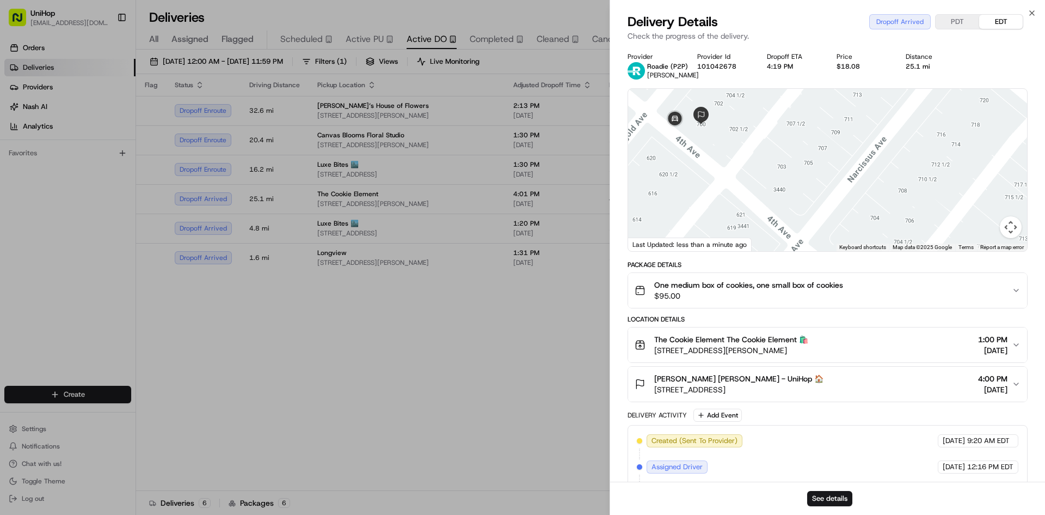
click at [784, 294] on span "$95.00" at bounding box center [749, 295] width 189 height 11
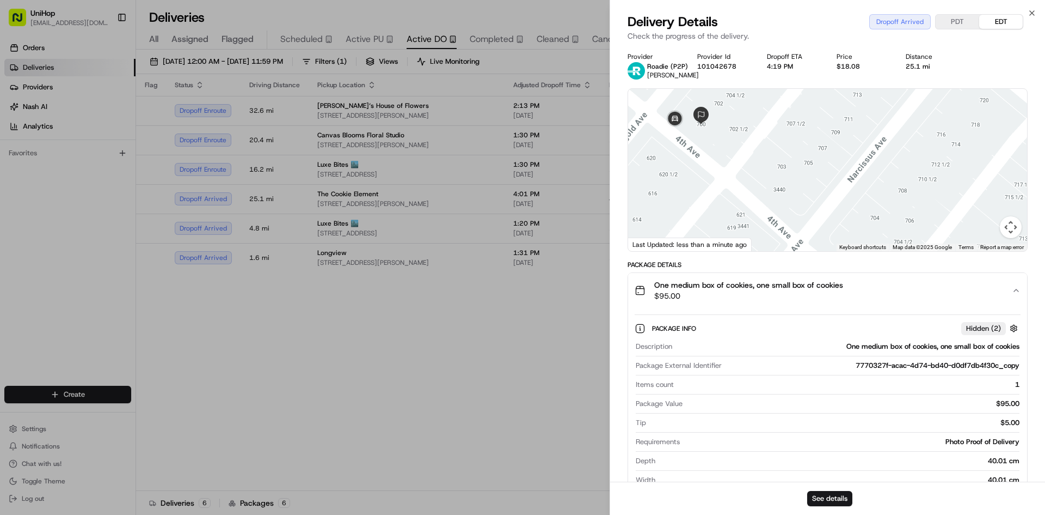
drag, startPoint x: 782, startPoint y: 292, endPoint x: 618, endPoint y: 302, distance: 164.2
click at [781, 292] on span "$95.00" at bounding box center [749, 295] width 189 height 11
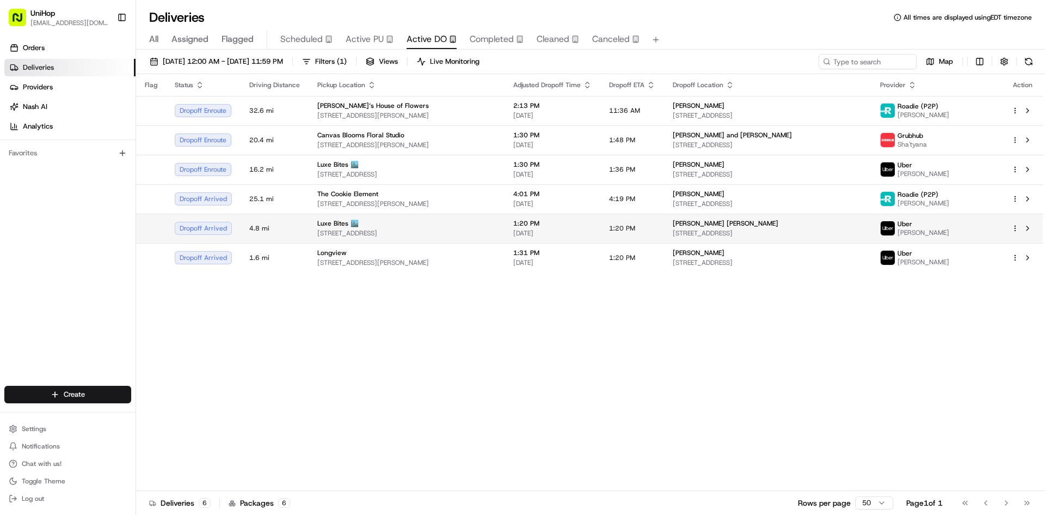
click at [410, 234] on span "3317 N Mission Rd k1, Los Angeles, CA 90031, USA" at bounding box center [406, 233] width 179 height 9
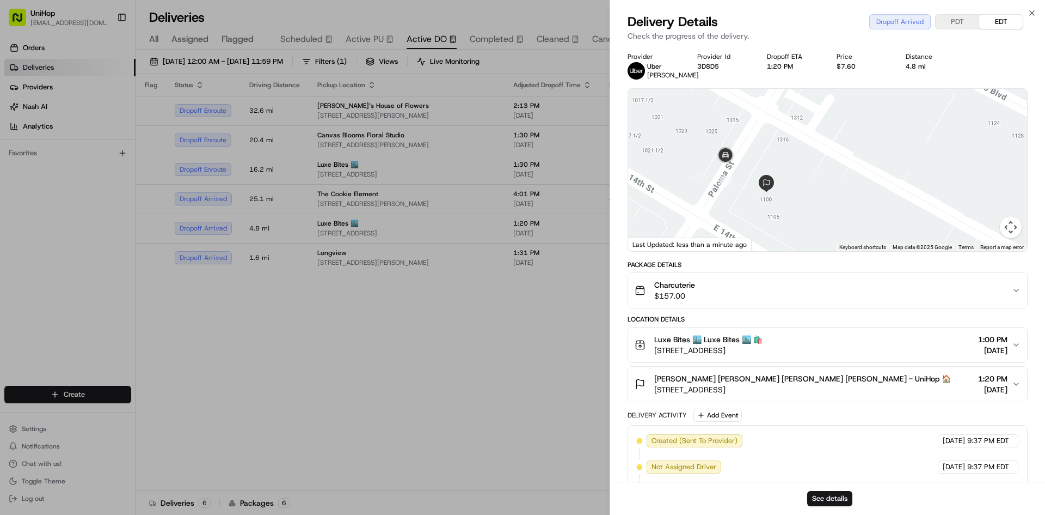
drag, startPoint x: 809, startPoint y: 169, endPoint x: 811, endPoint y: 145, distance: 24.1
click at [811, 145] on div at bounding box center [827, 170] width 399 height 162
click at [798, 380] on span "Angelique Munoz Elizabeth Blancas Angelique Munoz Elizabeth Blancas - UniHop 🏠" at bounding box center [803, 378] width 297 height 11
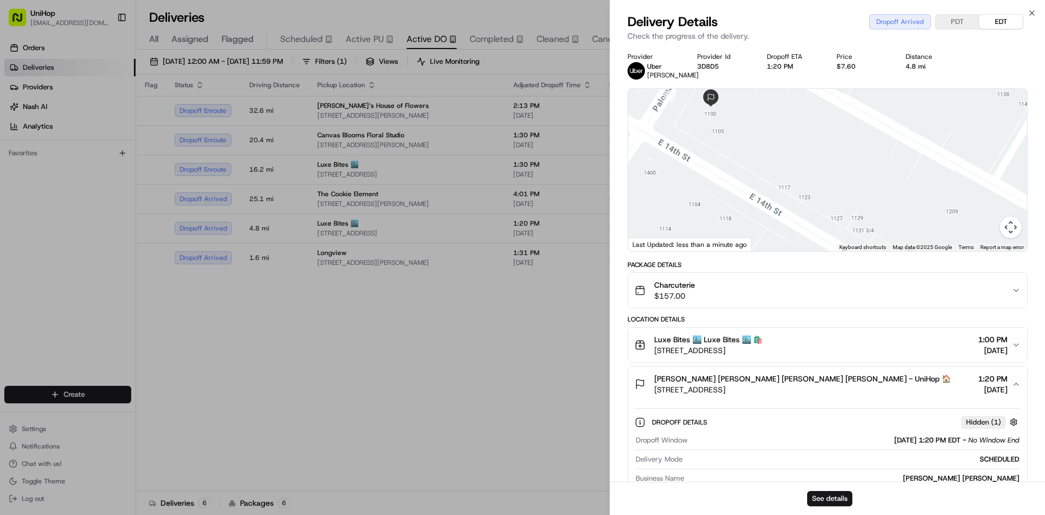
drag, startPoint x: 826, startPoint y: 184, endPoint x: 786, endPoint y: 108, distance: 85.3
click at [771, 102] on div at bounding box center [827, 170] width 399 height 162
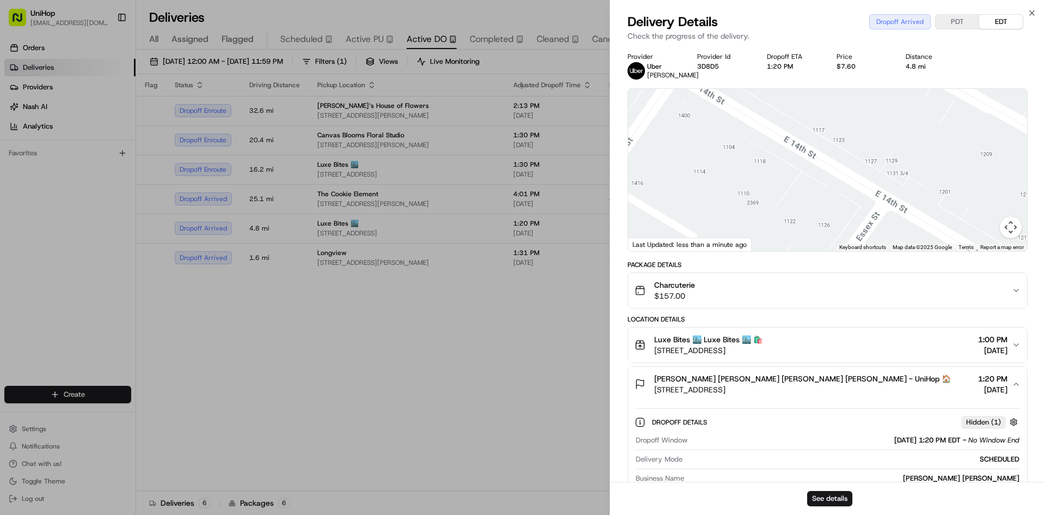
drag, startPoint x: 763, startPoint y: 200, endPoint x: 792, endPoint y: 174, distance: 39.3
click at [790, 168] on div at bounding box center [827, 170] width 399 height 162
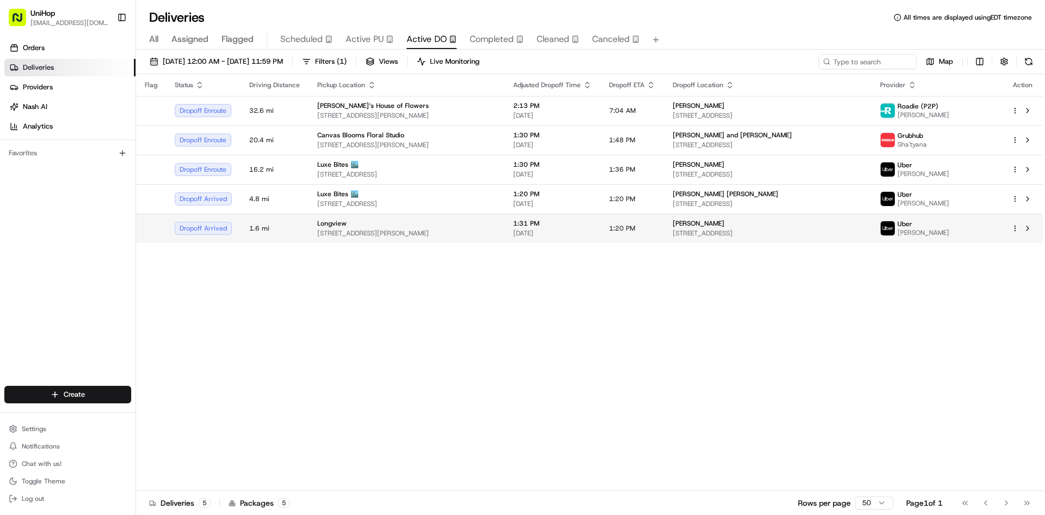
click at [405, 237] on span "3080 N Eastman Rd, Longview, TX 75605, USA" at bounding box center [406, 233] width 179 height 9
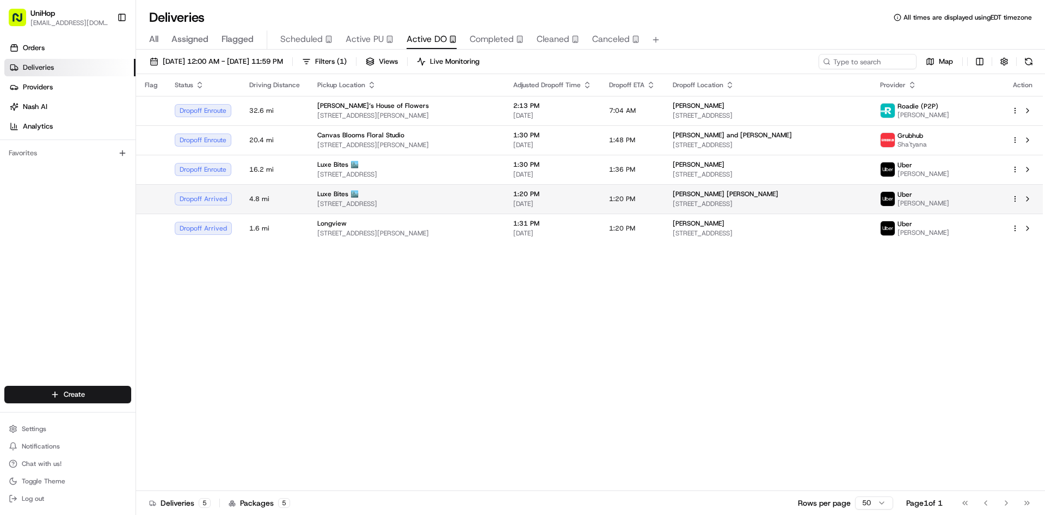
click at [396, 201] on span "3317 N Mission Rd k1, Los Angeles, CA 90031, USA" at bounding box center [406, 203] width 179 height 9
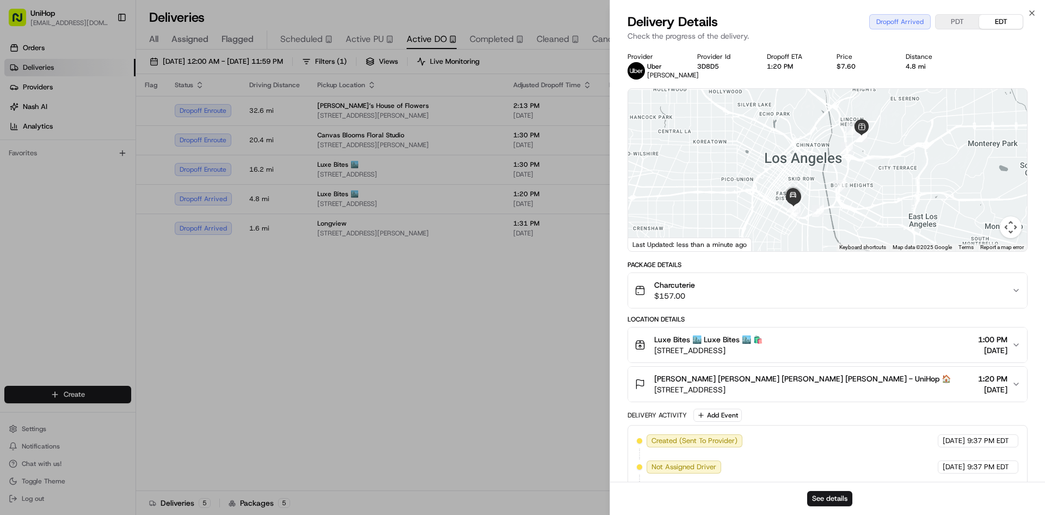
click at [769, 382] on span "Angelique Munoz Elizabeth Blancas Angelique Munoz Elizabeth Blancas - UniHop 🏠" at bounding box center [803, 378] width 297 height 11
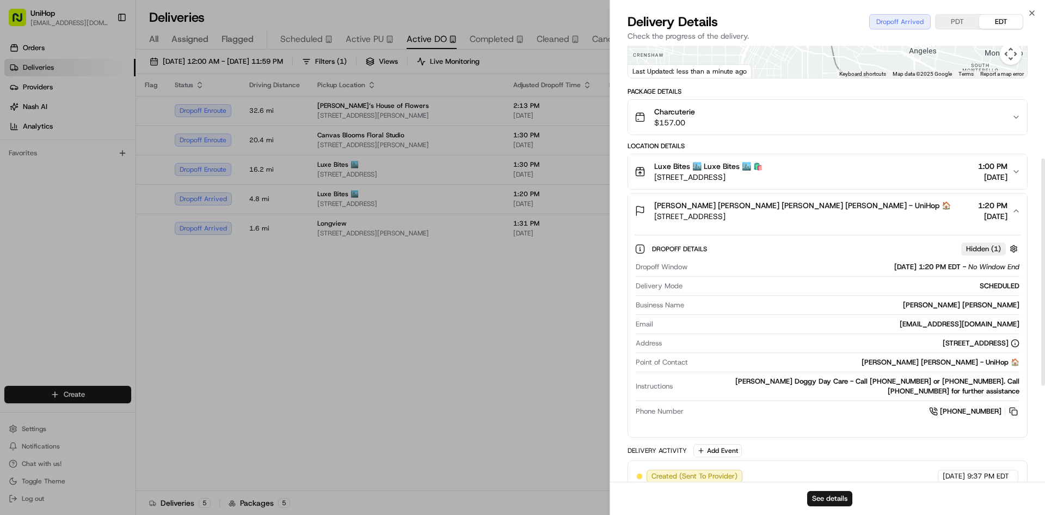
scroll to position [218, 0]
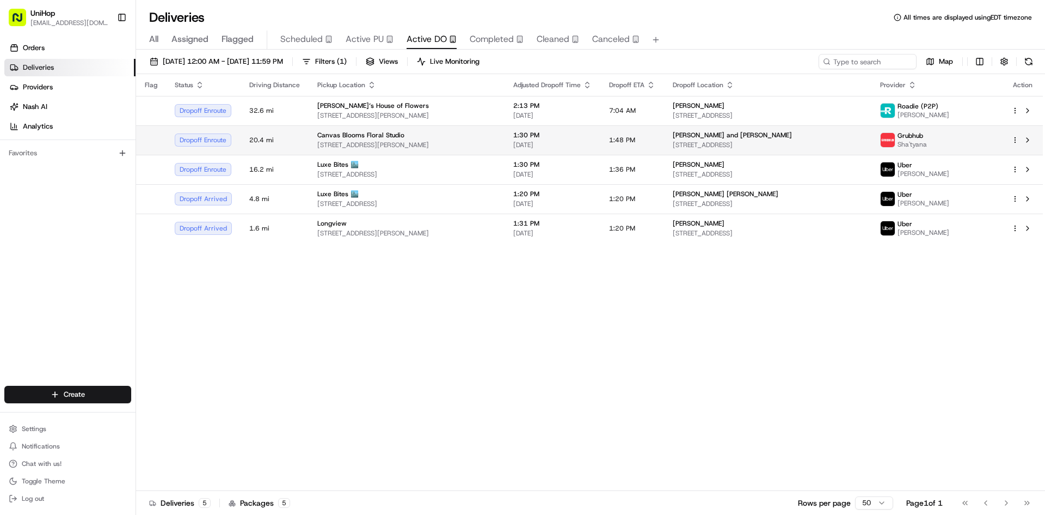
click at [481, 134] on div "Canvas Blooms Floral Studio" at bounding box center [406, 135] width 179 height 9
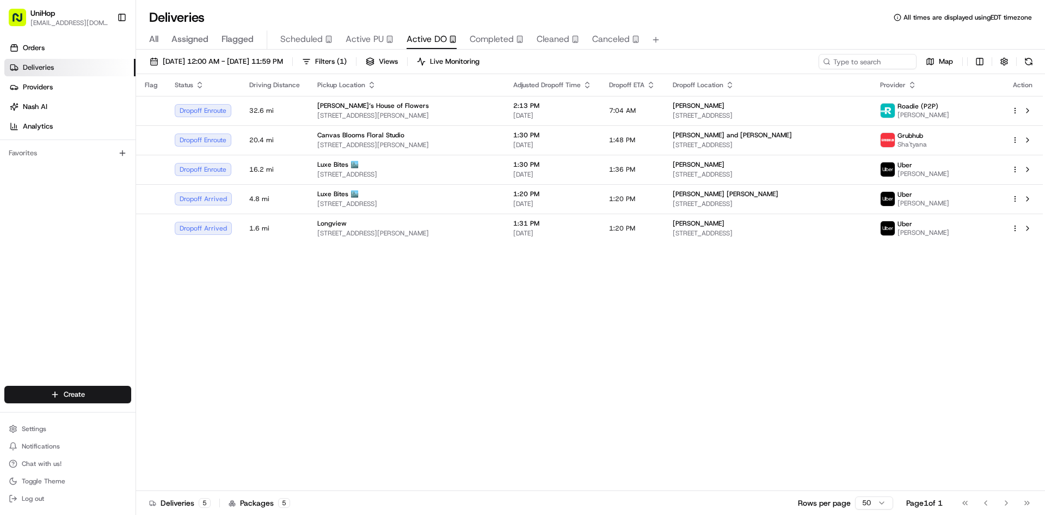
drag, startPoint x: 429, startPoint y: 301, endPoint x: 380, endPoint y: 168, distance: 140.9
click at [394, 33] on div "All Assigned Flagged Scheduled Active PU Active DO Completed Cleaned Canceled" at bounding box center [590, 39] width 909 height 19
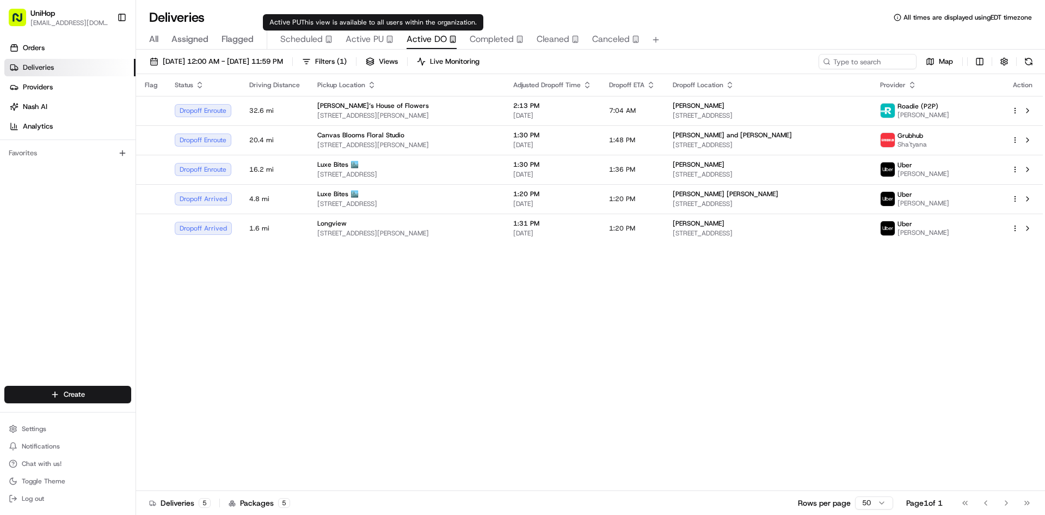
click at [382, 35] on div "Active PU" at bounding box center [370, 39] width 48 height 13
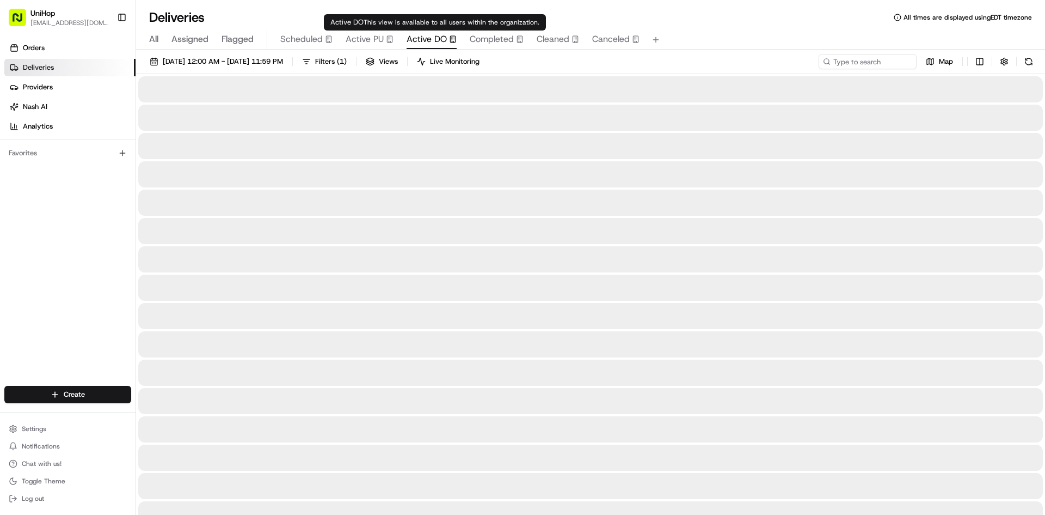
click at [439, 40] on span "Active DO" at bounding box center [427, 39] width 40 height 13
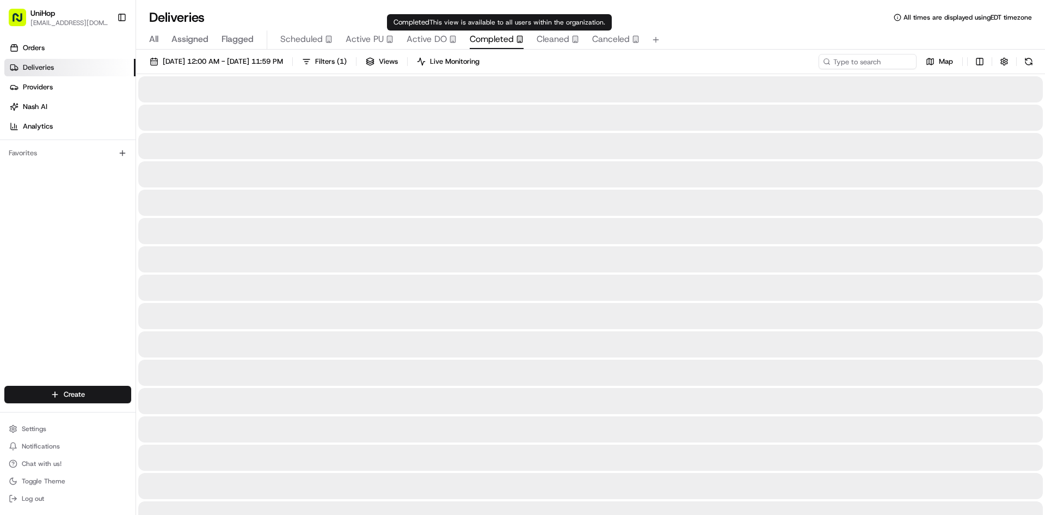
click at [512, 45] on span "Completed" at bounding box center [492, 39] width 44 height 13
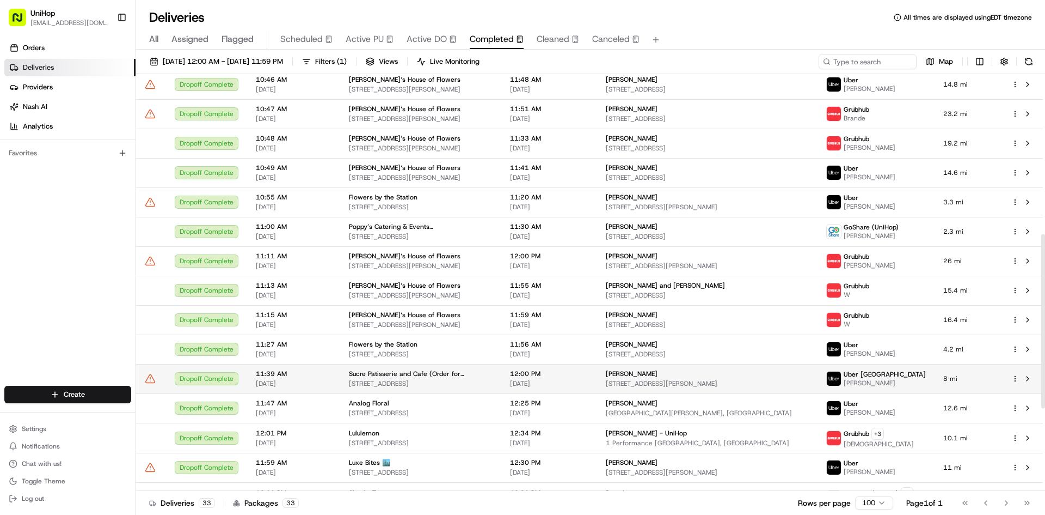
scroll to position [436, 0]
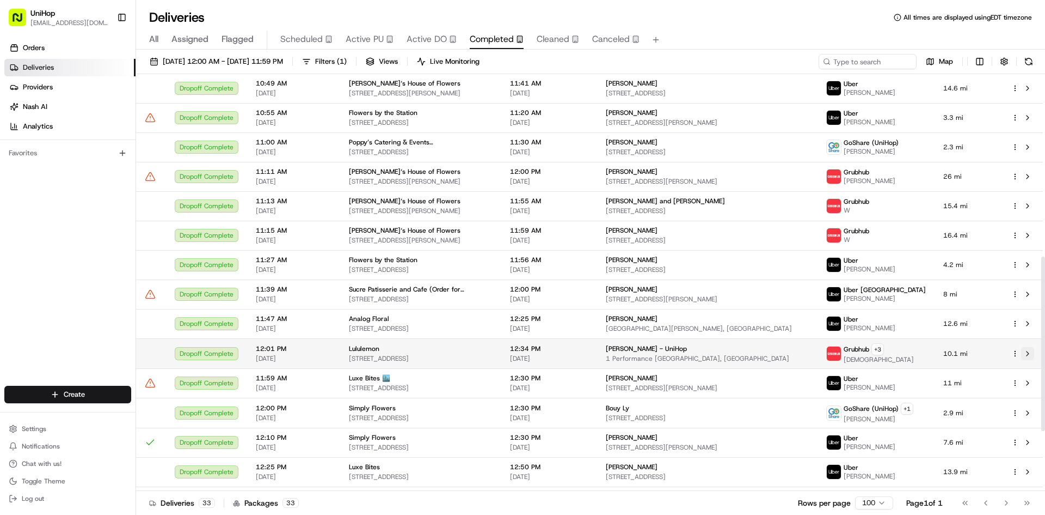
click at [1028, 356] on button at bounding box center [1028, 353] width 13 height 13
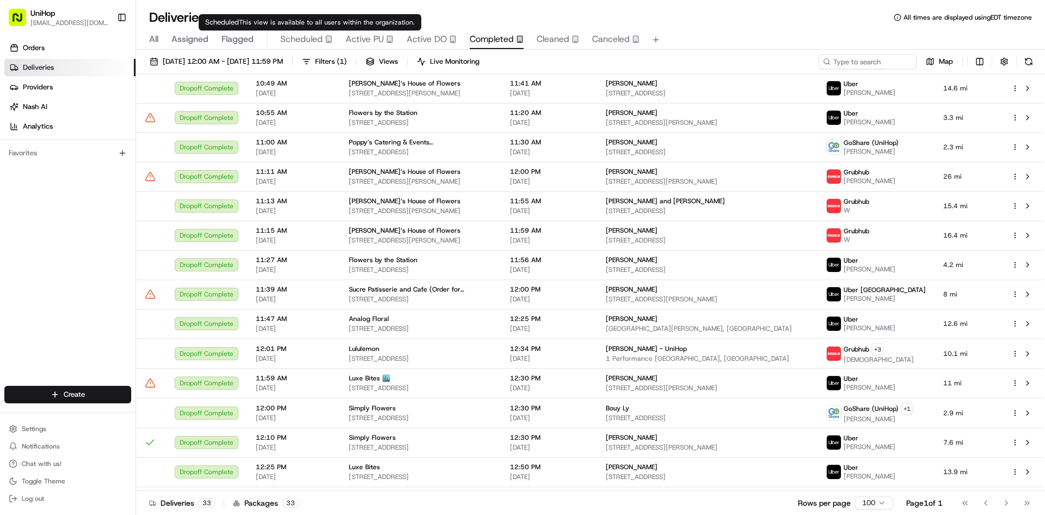
click at [359, 37] on span "Active PU" at bounding box center [365, 39] width 38 height 13
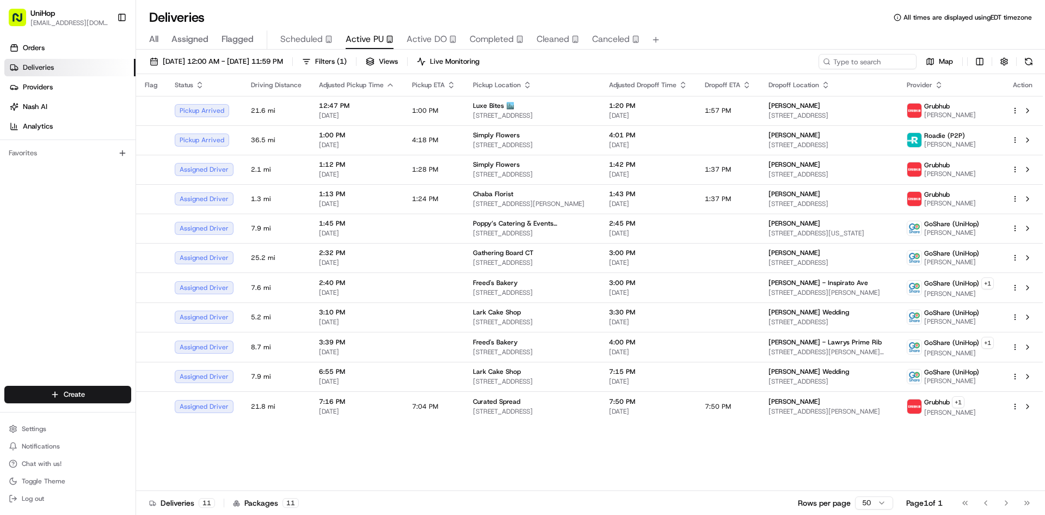
click at [253, 41] on span "Flagged" at bounding box center [238, 39] width 32 height 13
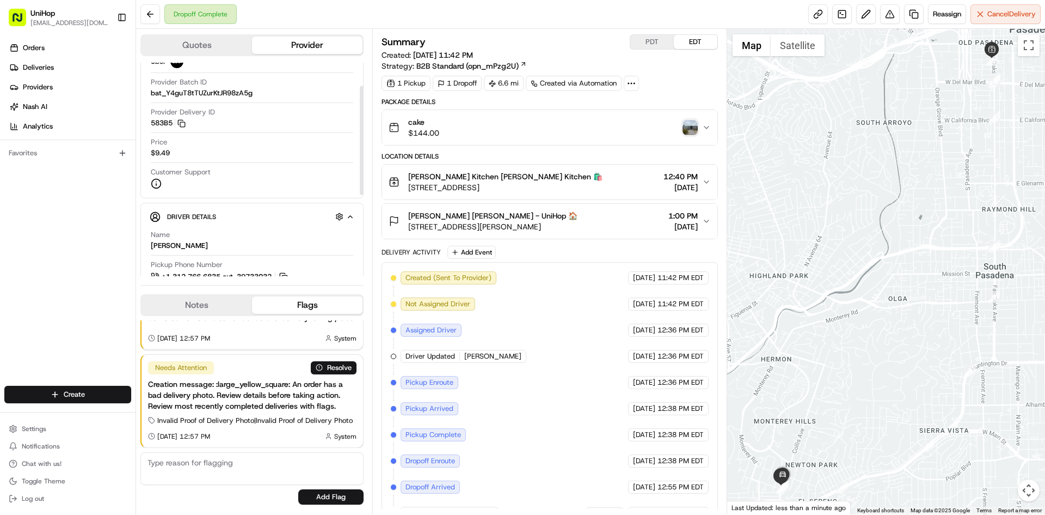
scroll to position [42, 0]
click at [695, 130] on img "button" at bounding box center [690, 127] width 15 height 15
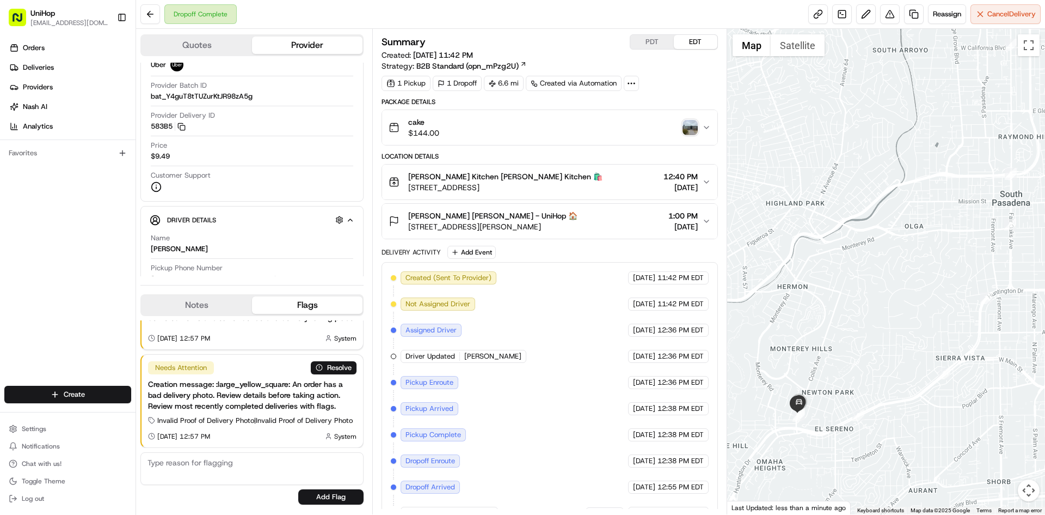
drag, startPoint x: 800, startPoint y: 462, endPoint x: 812, endPoint y: 383, distance: 79.8
click at [814, 387] on div at bounding box center [886, 271] width 319 height 485
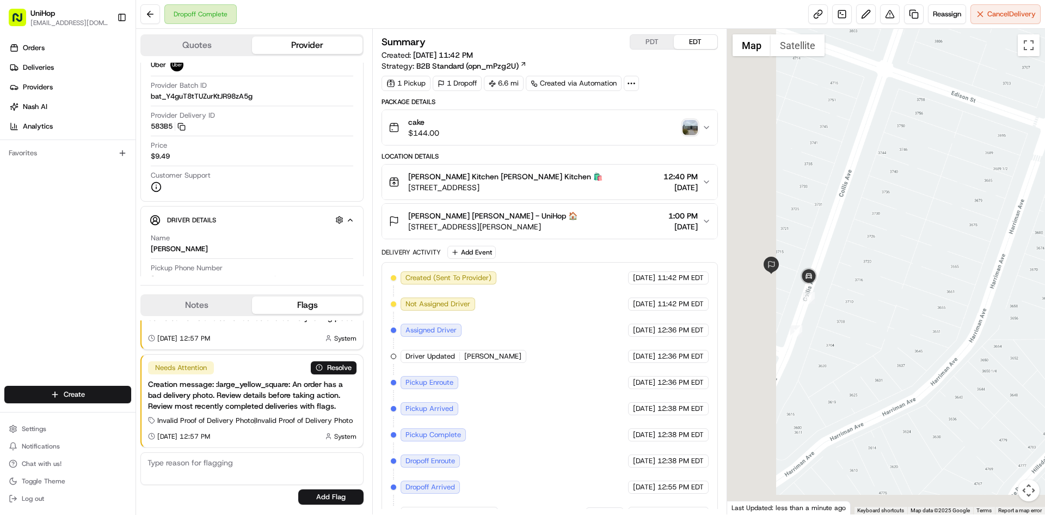
drag, startPoint x: 830, startPoint y: 327, endPoint x: 862, endPoint y: 293, distance: 46.6
click at [881, 310] on div at bounding box center [886, 271] width 319 height 485
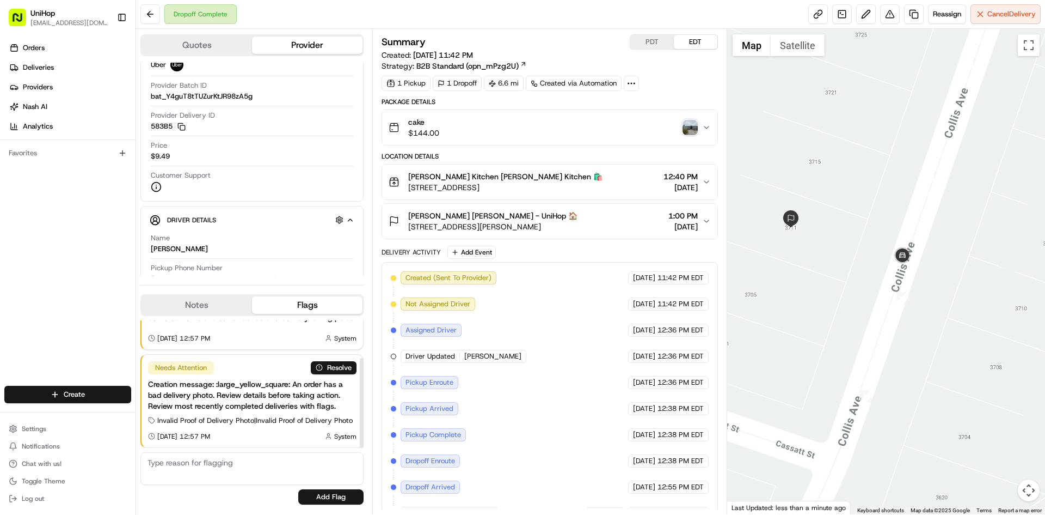
click at [212, 311] on button "Notes" at bounding box center [197, 304] width 111 height 17
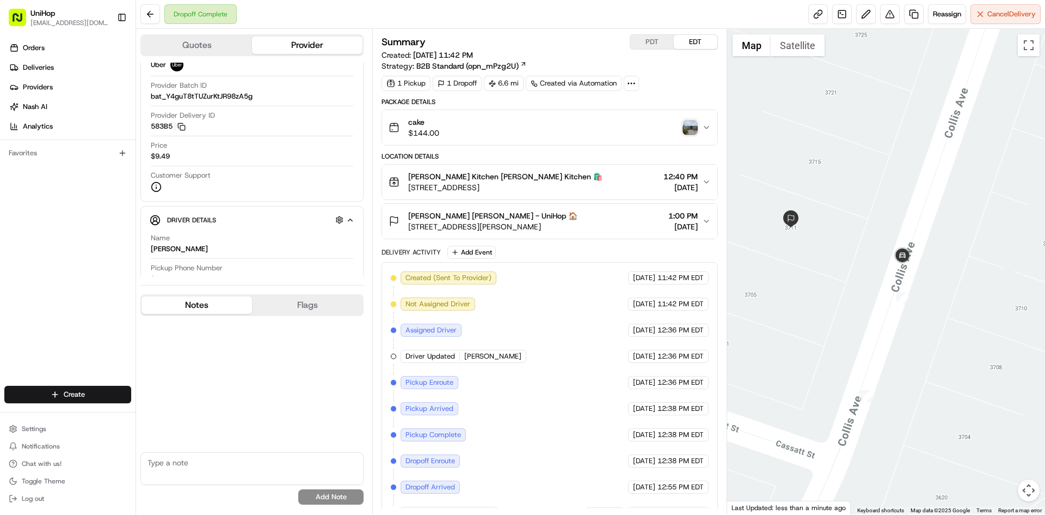
click at [209, 306] on button "Notes" at bounding box center [197, 304] width 111 height 17
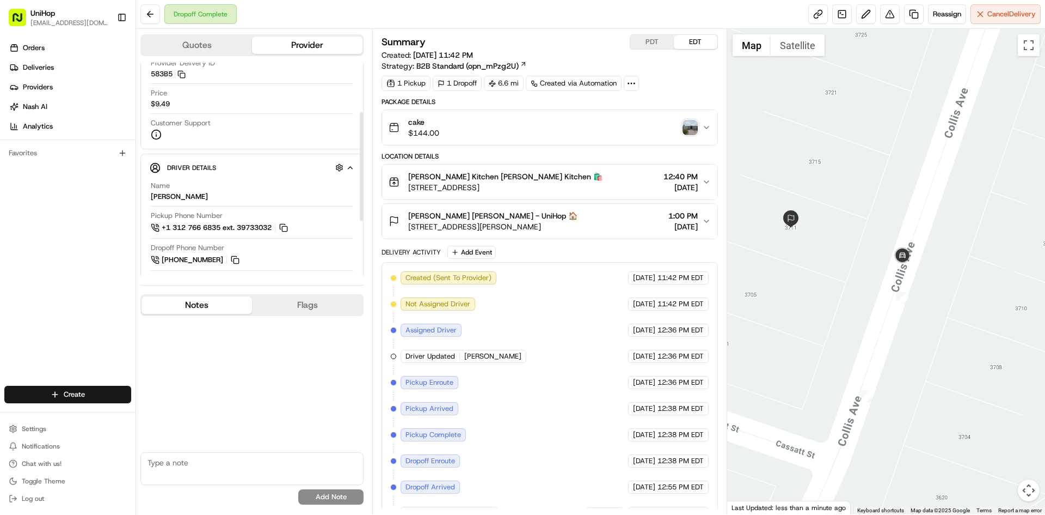
scroll to position [97, 0]
click at [548, 129] on div "cake $144.00" at bounding box center [545, 128] width 313 height 22
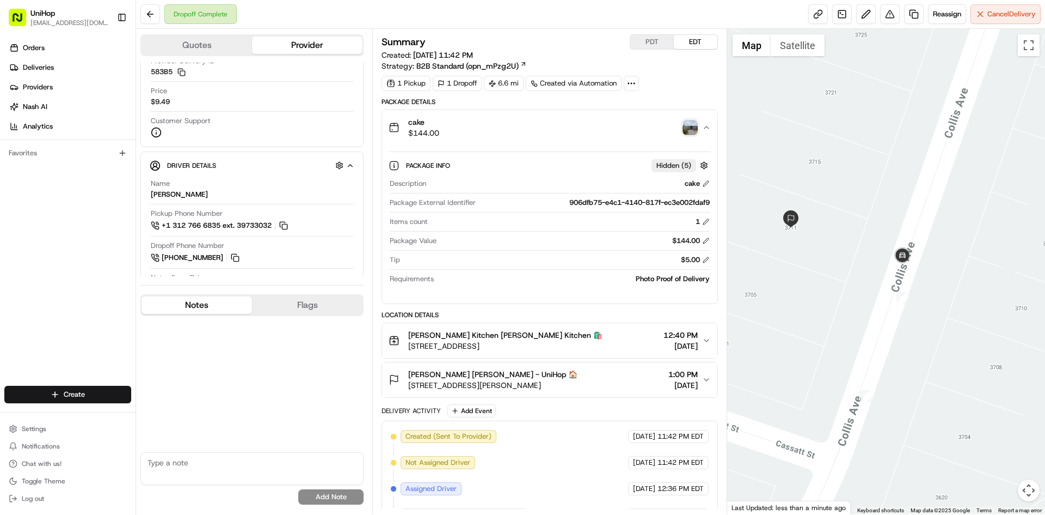
click at [548, 129] on div "cake $144.00" at bounding box center [545, 128] width 313 height 22
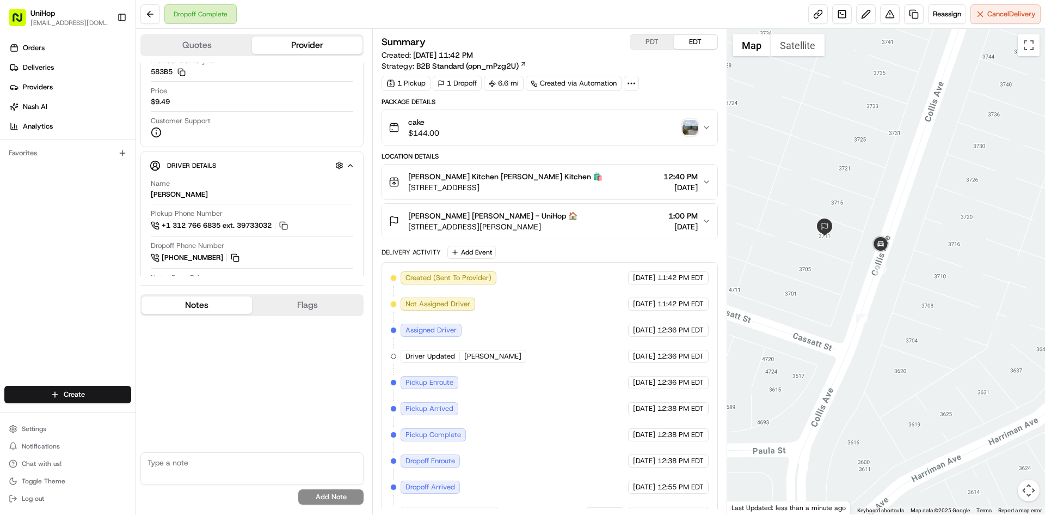
drag, startPoint x: 828, startPoint y: 182, endPoint x: 868, endPoint y: 220, distance: 55.1
click at [868, 220] on div at bounding box center [886, 271] width 319 height 485
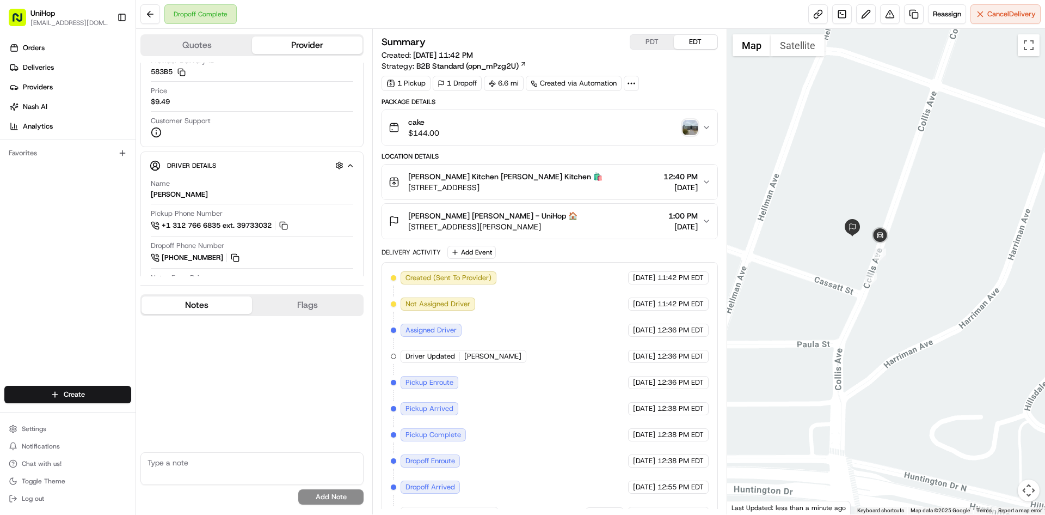
click at [859, 197] on div at bounding box center [886, 271] width 319 height 485
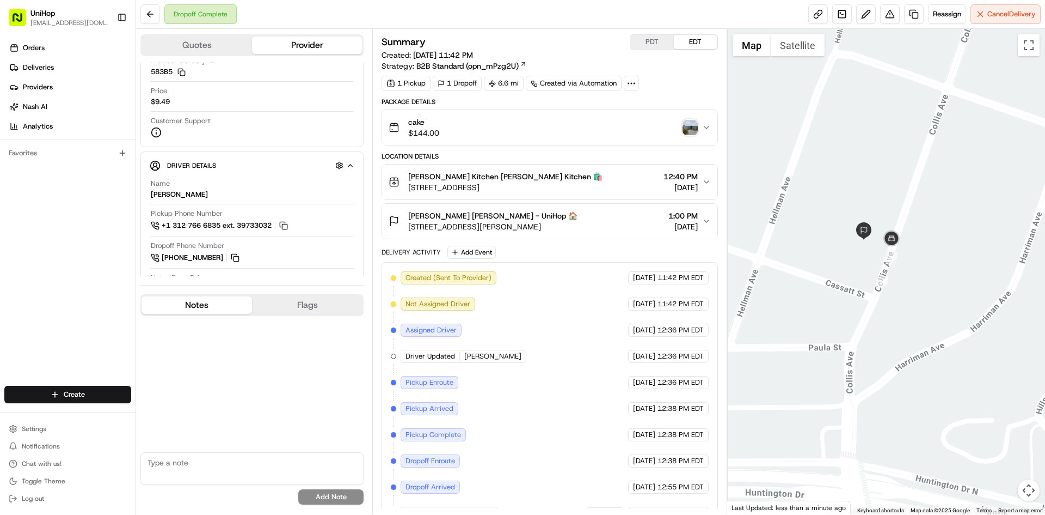
click at [805, 203] on div at bounding box center [886, 271] width 319 height 485
drag, startPoint x: 829, startPoint y: 188, endPoint x: 836, endPoint y: 187, distance: 7.2
click at [834, 187] on div at bounding box center [886, 271] width 319 height 485
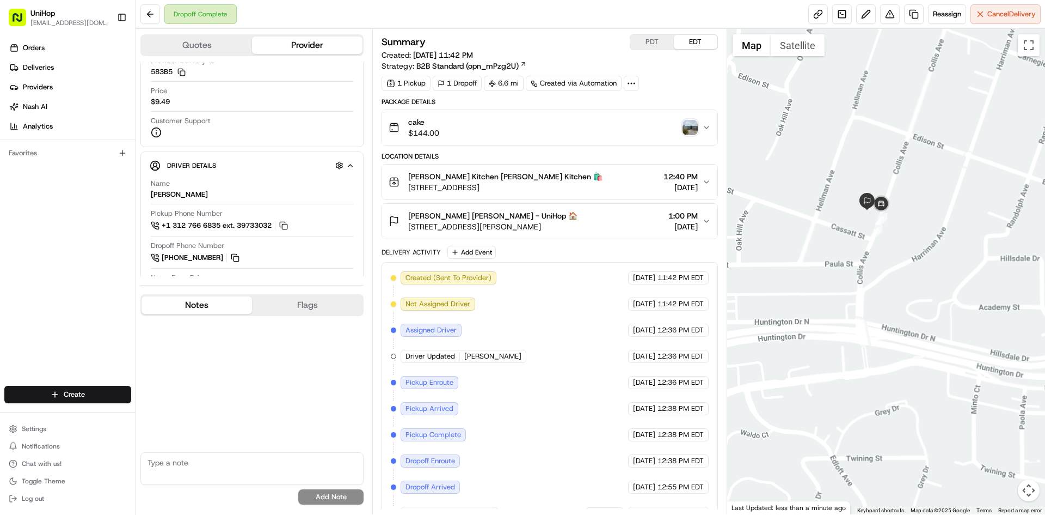
drag, startPoint x: 842, startPoint y: 168, endPoint x: 857, endPoint y: 166, distance: 14.3
click at [857, 166] on div at bounding box center [886, 271] width 319 height 485
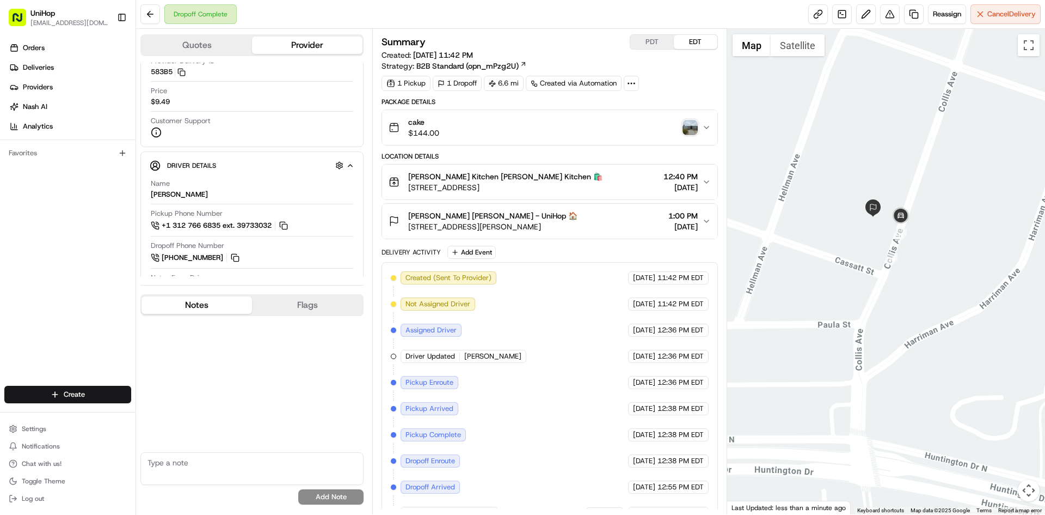
drag, startPoint x: 847, startPoint y: 178, endPoint x: 870, endPoint y: 180, distance: 23.0
click at [870, 180] on div at bounding box center [886, 271] width 319 height 485
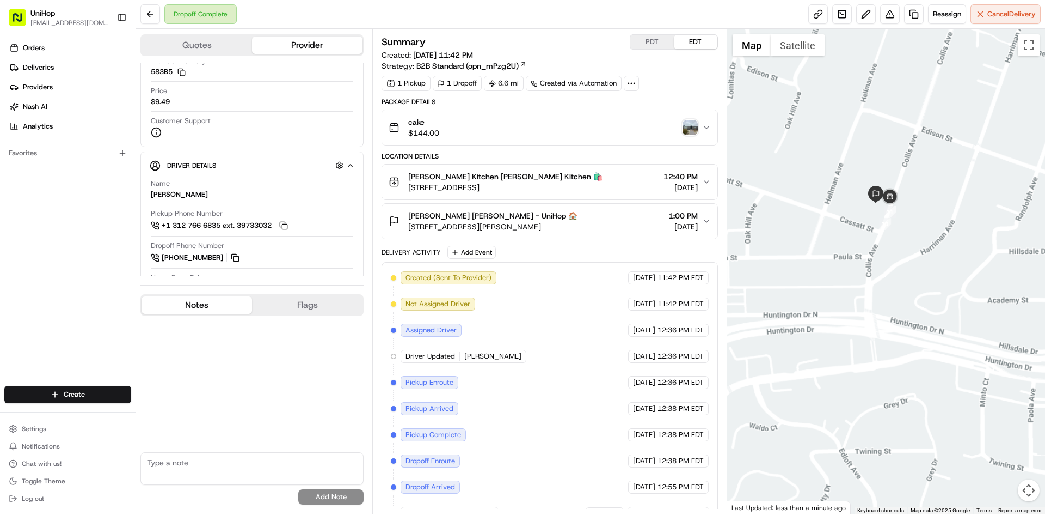
click at [830, 172] on div at bounding box center [886, 271] width 319 height 485
click at [697, 132] on img "button" at bounding box center [690, 127] width 15 height 15
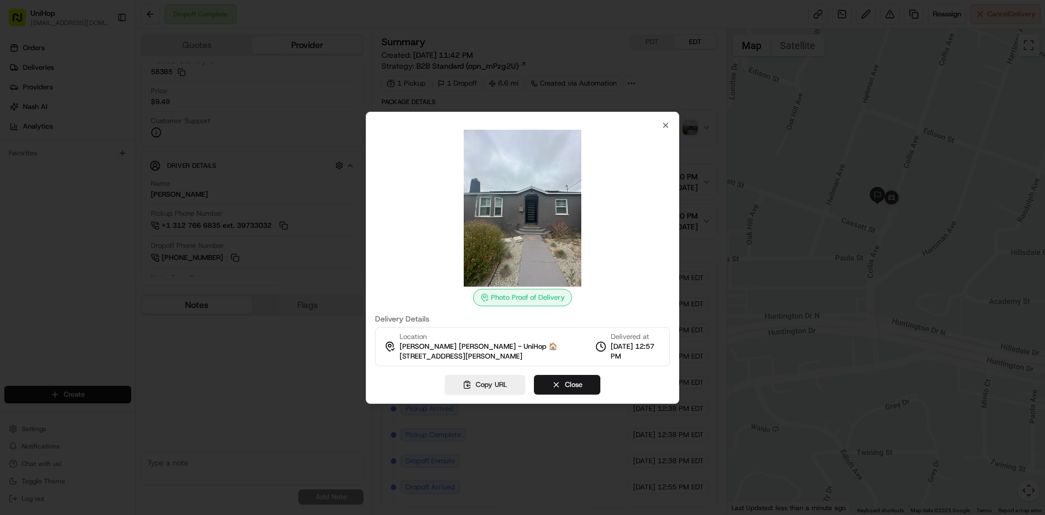
click at [558, 208] on img at bounding box center [522, 208] width 157 height 157
drag, startPoint x: 554, startPoint y: 390, endPoint x: 508, endPoint y: 347, distance: 62.8
click at [555, 390] on button "Close" at bounding box center [567, 385] width 66 height 20
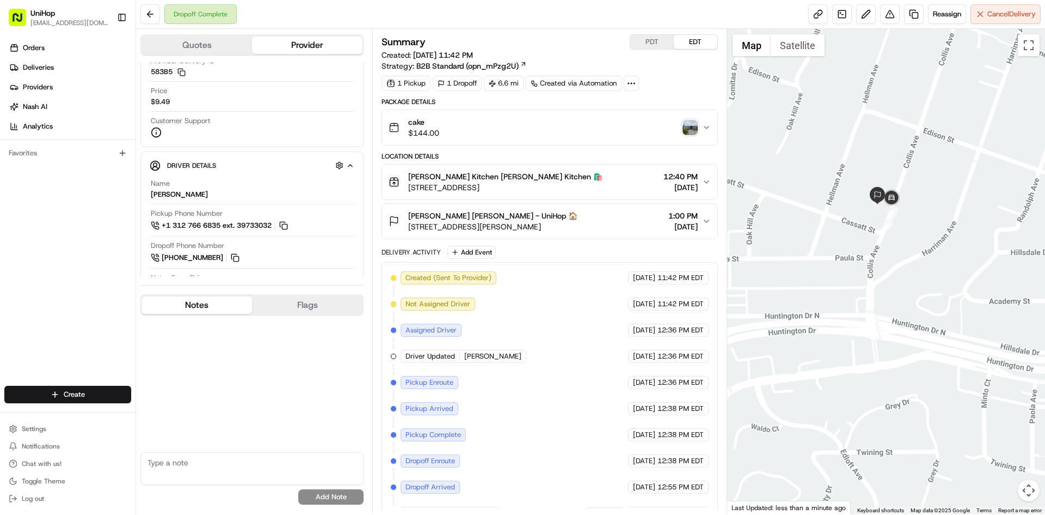
drag, startPoint x: 86, startPoint y: 298, endPoint x: 89, endPoint y: 293, distance: 6.1
click at [87, 297] on div "Orders Deliveries Providers Nash AI Analytics Favorites" at bounding box center [68, 213] width 136 height 357
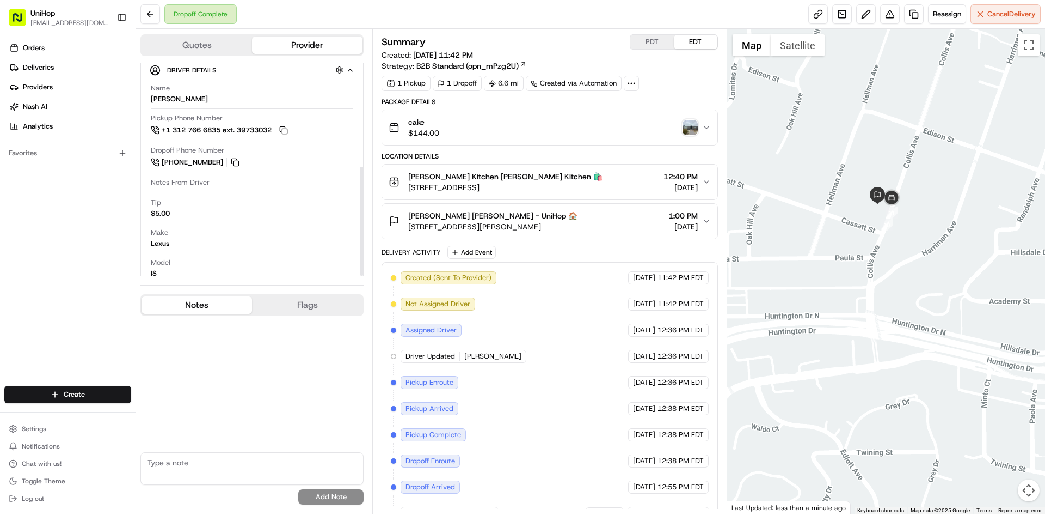
scroll to position [206, 0]
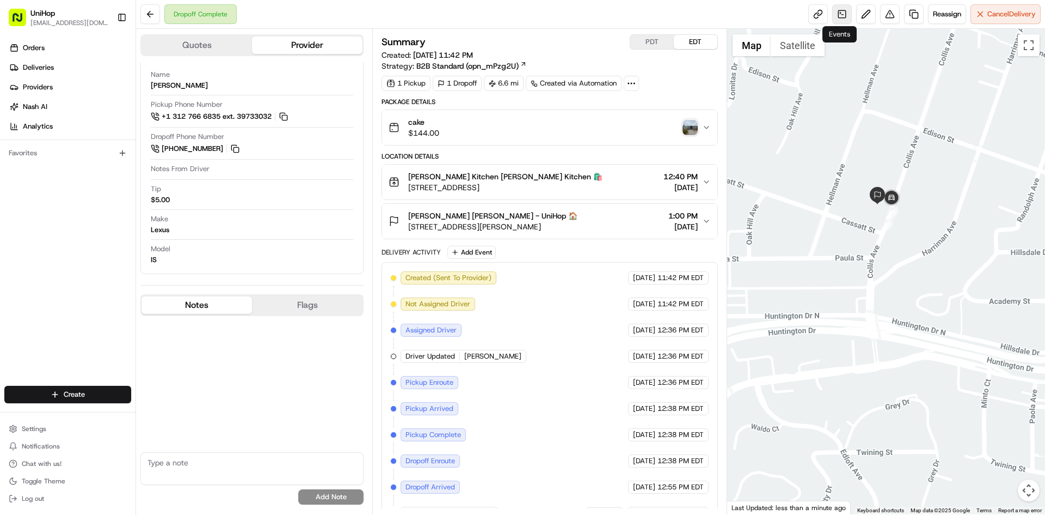
click at [841, 16] on link at bounding box center [843, 14] width 20 height 20
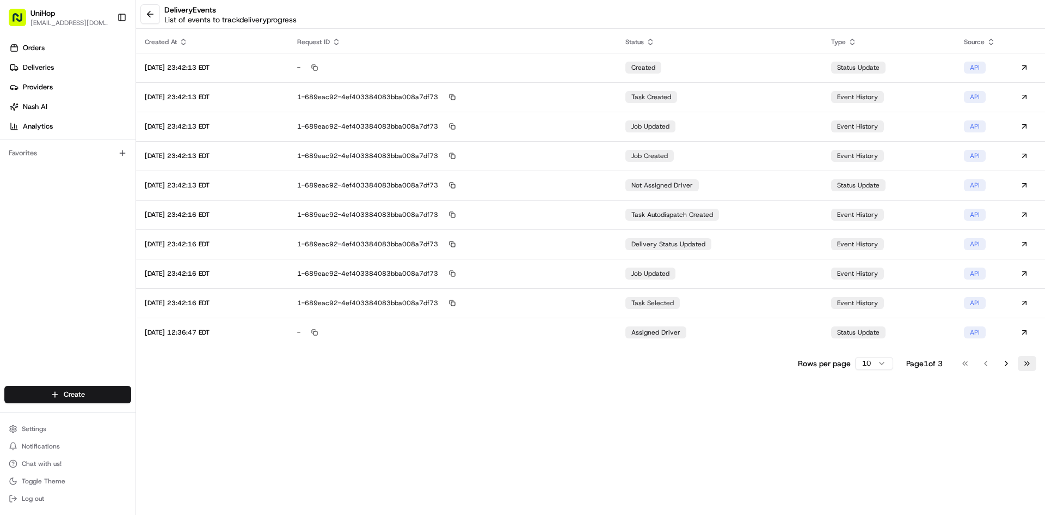
click at [1030, 367] on button "Go to last page" at bounding box center [1027, 363] width 19 height 15
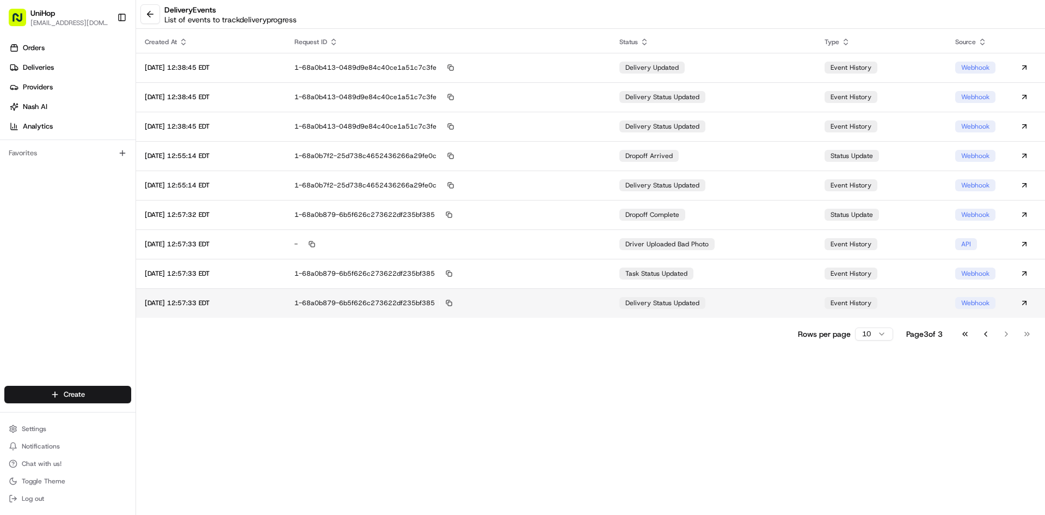
click at [504, 302] on div "1-68a0b879-6b5f626c273622df235bf385" at bounding box center [449, 303] width 308 height 10
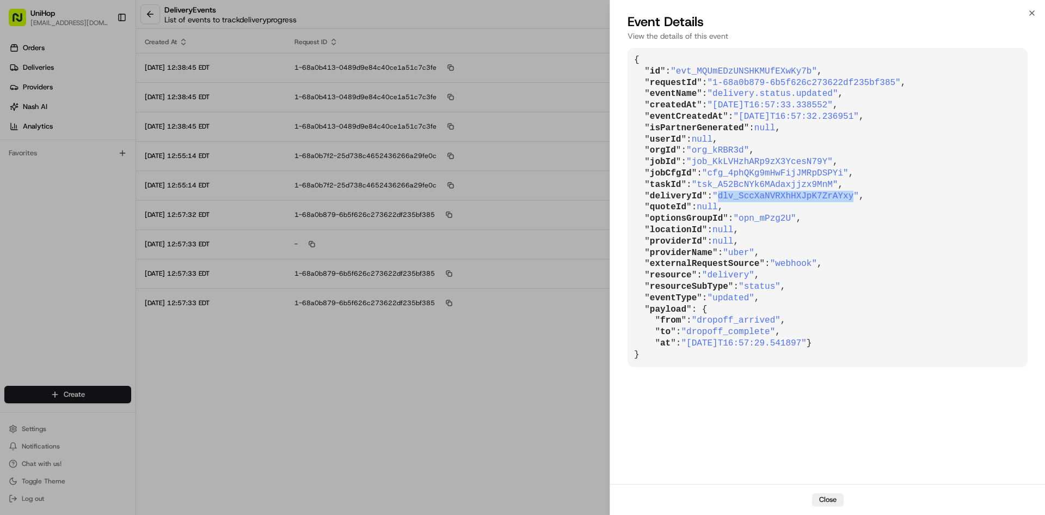
drag, startPoint x: 717, startPoint y: 195, endPoint x: 839, endPoint y: 197, distance: 122.5
click at [839, 197] on span ""dlv_SccXaNVRXhHXJpK7ZrAYxy"" at bounding box center [786, 196] width 146 height 10
copy span "dlv_SccXaNVRXhHXJpK7ZrAYxy"
